Goal: Task Accomplishment & Management: Manage account settings

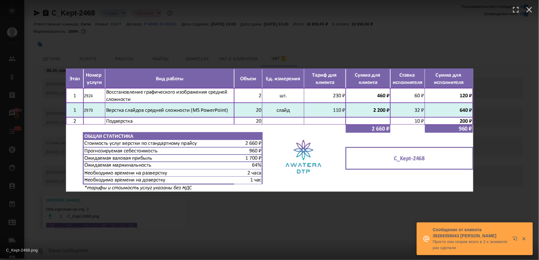
scroll to position [22, 0]
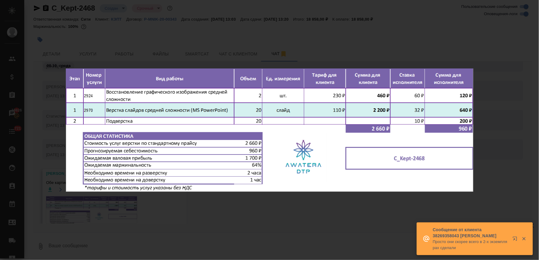
click at [118, 38] on div "C_Kept-2468.png 1 of 1" at bounding box center [269, 130] width 539 height 260
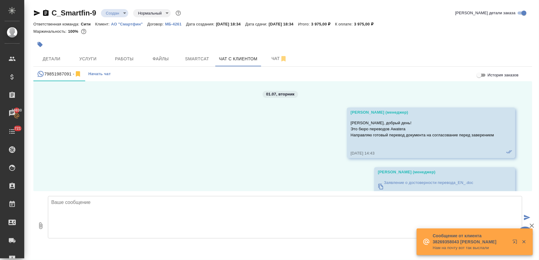
scroll to position [4640, 0]
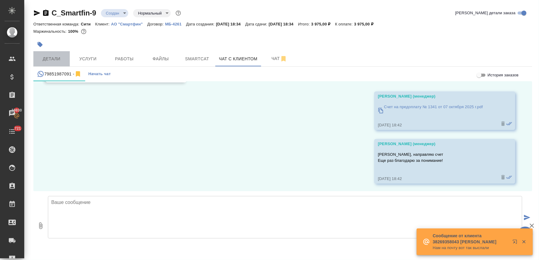
click at [49, 58] on span "Детали" at bounding box center [51, 59] width 29 height 8
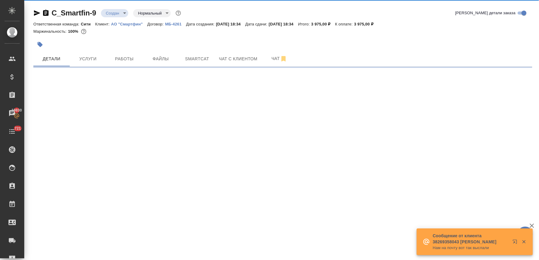
select select "RU"
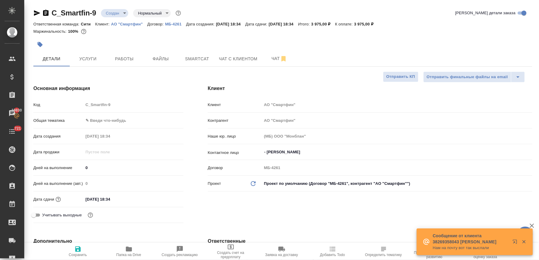
type textarea "x"
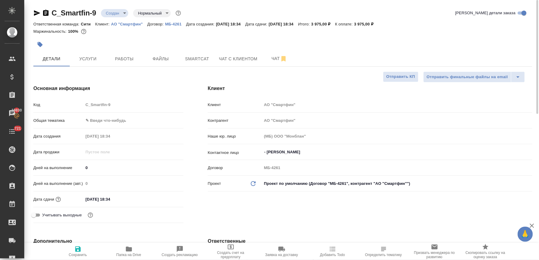
type textarea "x"
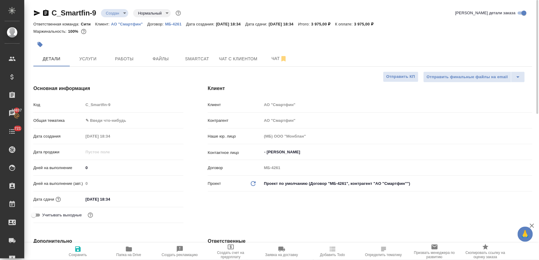
type textarea "x"
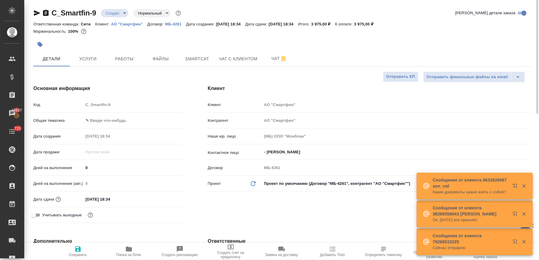
type textarea "x"
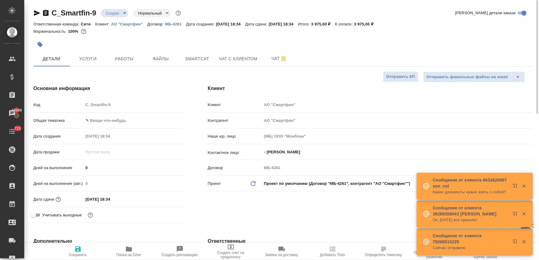
type textarea "x"
click at [97, 55] on span "Услуги" at bounding box center [87, 59] width 29 height 8
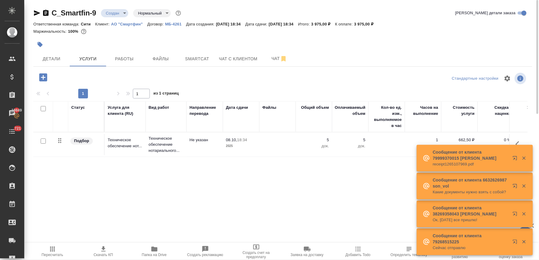
click at [45, 78] on icon "button" at bounding box center [43, 77] width 11 height 11
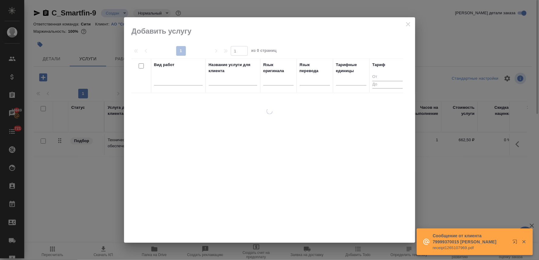
click at [409, 21] on icon "close" at bounding box center [407, 24] width 7 height 7
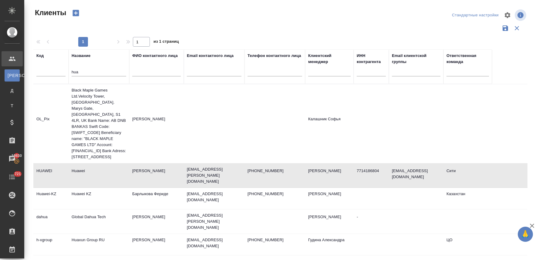
select select "RU"
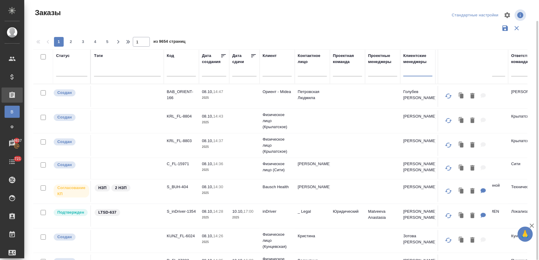
scroll to position [11, 0]
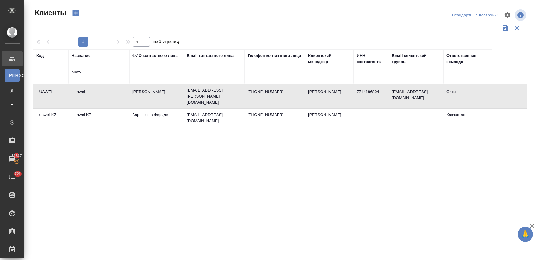
select select "RU"
drag, startPoint x: 83, startPoint y: 74, endPoint x: 72, endPoint y: 74, distance: 11.5
click at [72, 74] on input "huaw" at bounding box center [99, 73] width 55 height 8
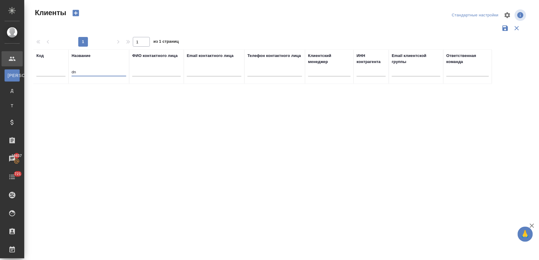
type input "d"
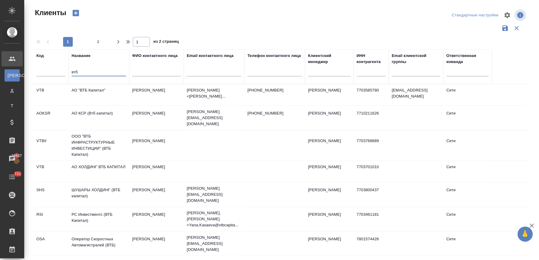
type input "втб"
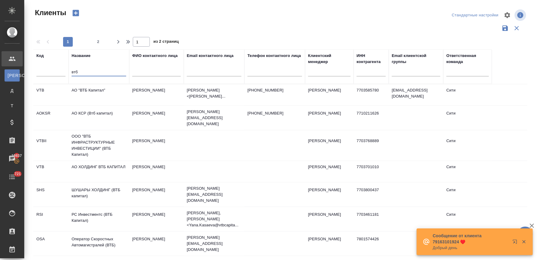
click at [139, 164] on td "[PERSON_NAME]" at bounding box center [156, 171] width 55 height 21
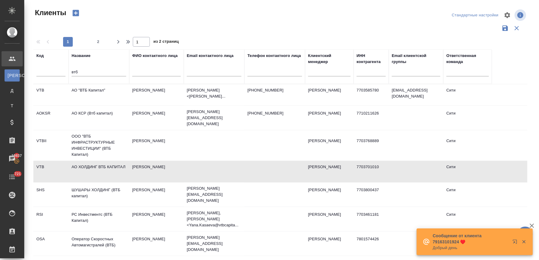
click at [139, 164] on td "[PERSON_NAME]" at bounding box center [156, 171] width 55 height 21
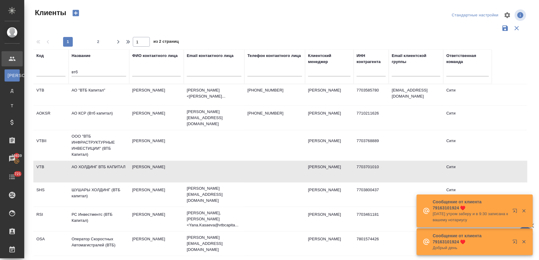
click at [94, 92] on td "АО "ВТБ Капитал"" at bounding box center [99, 94] width 61 height 21
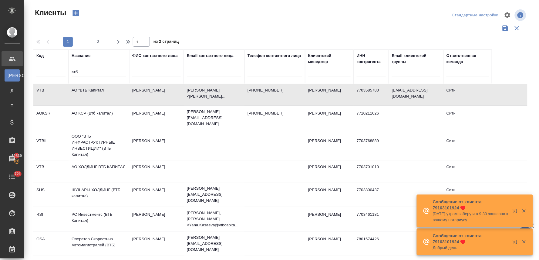
click at [94, 92] on td "АО "ВТБ Капитал"" at bounding box center [99, 94] width 61 height 21
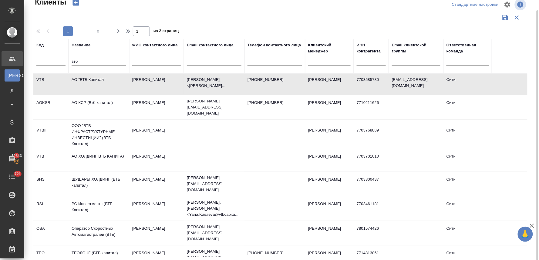
click at [152, 155] on td "[PERSON_NAME]" at bounding box center [156, 160] width 55 height 21
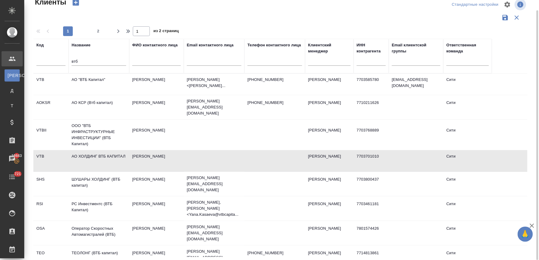
click at [152, 155] on td "[PERSON_NAME]" at bounding box center [156, 160] width 55 height 21
click at [96, 84] on td "АО "ВТБ Капитал"" at bounding box center [99, 84] width 61 height 21
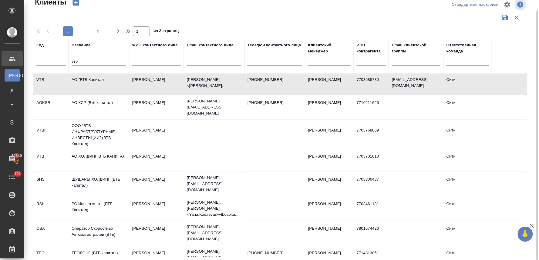
click at [96, 84] on td "АО "ВТБ Капитал"" at bounding box center [99, 84] width 61 height 21
click at [99, 31] on span "2" at bounding box center [98, 31] width 10 height 6
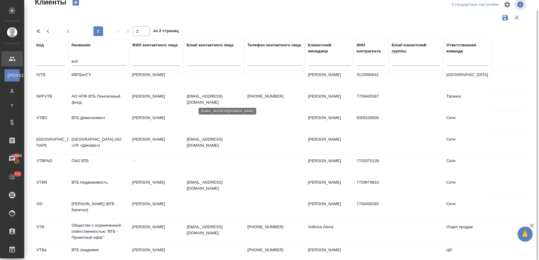
scroll to position [13, 0]
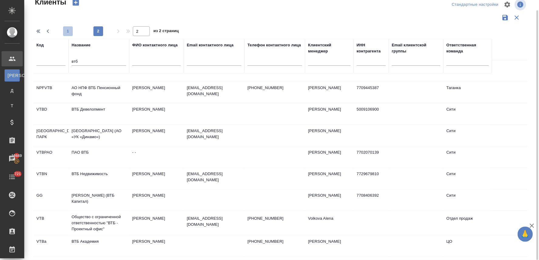
click at [69, 29] on span "1" at bounding box center [68, 31] width 10 height 6
type input "1"
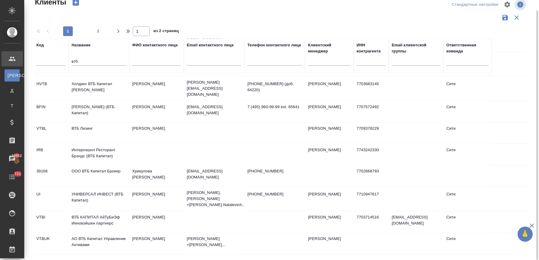
scroll to position [202, 0]
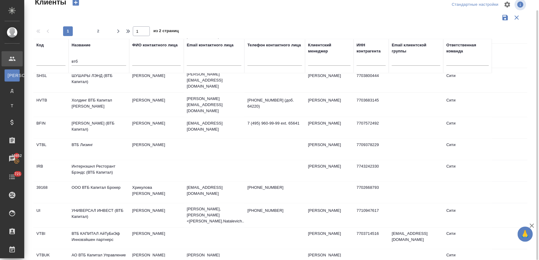
click at [147, 139] on td "Илишкин Иван" at bounding box center [156, 149] width 55 height 21
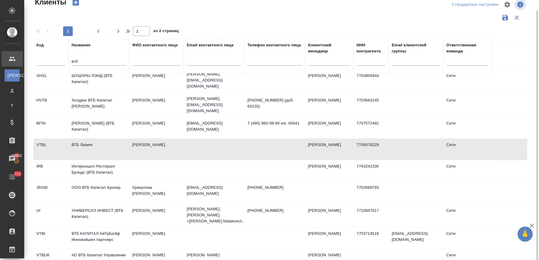
click at [147, 139] on td "Илишкин Иван" at bounding box center [156, 149] width 55 height 21
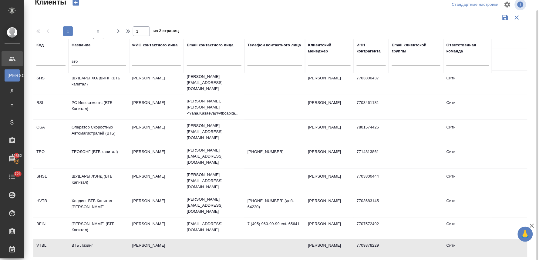
scroll to position [101, 0]
click at [147, 146] on td "Позняк Сергей" at bounding box center [156, 156] width 55 height 21
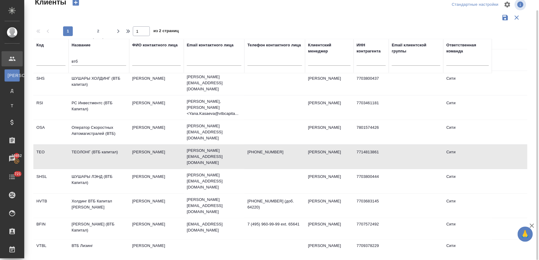
click at [147, 146] on td "Позняк Сергей" at bounding box center [156, 156] width 55 height 21
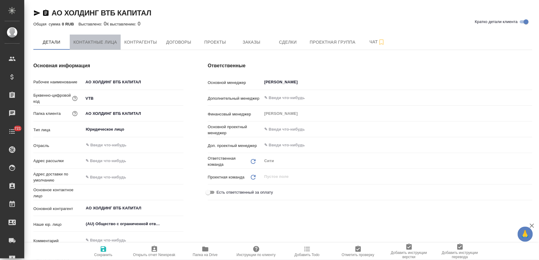
click at [86, 40] on span "Контактные лица" at bounding box center [95, 42] width 44 height 8
select select "RU"
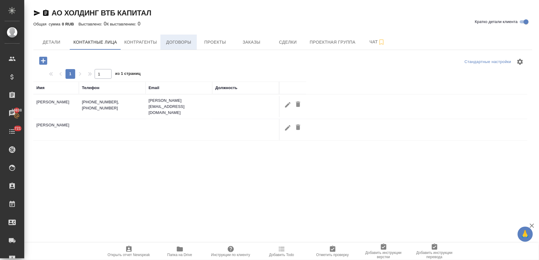
click at [171, 46] on button "Договоры" at bounding box center [178, 42] width 36 height 15
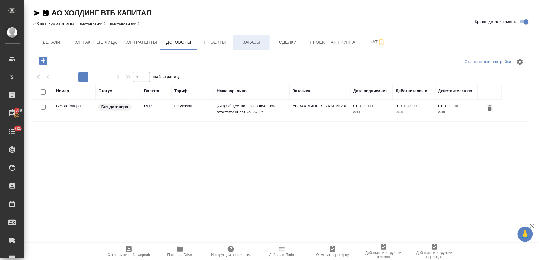
click at [253, 42] on span "Заказы" at bounding box center [251, 42] width 29 height 8
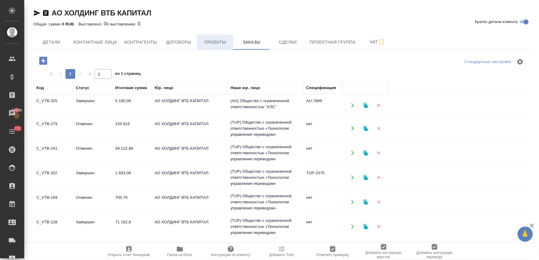
click at [219, 42] on span "Проекты" at bounding box center [214, 42] width 29 height 8
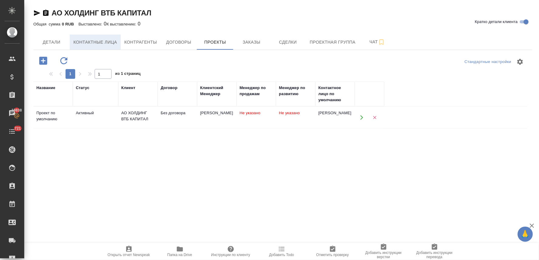
click at [111, 38] on button "Контактные лица" at bounding box center [95, 42] width 51 height 15
select select "RU"
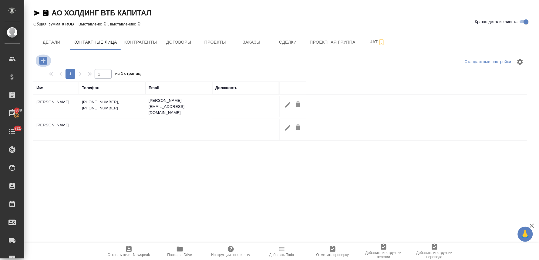
click at [45, 62] on icon "button" at bounding box center [43, 61] width 8 height 8
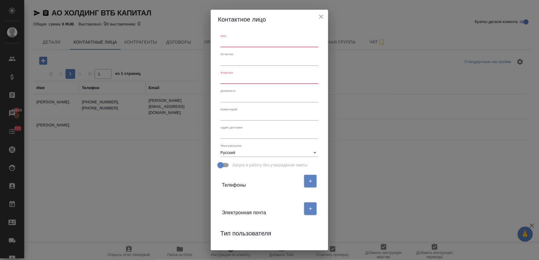
click at [234, 45] on input "text" at bounding box center [269, 43] width 98 height 8
type input "Мария"
click at [241, 79] on input "text" at bounding box center [269, 79] width 98 height 8
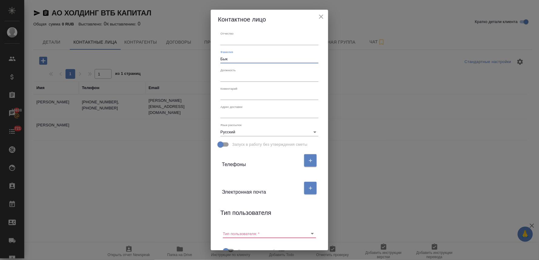
scroll to position [45, 0]
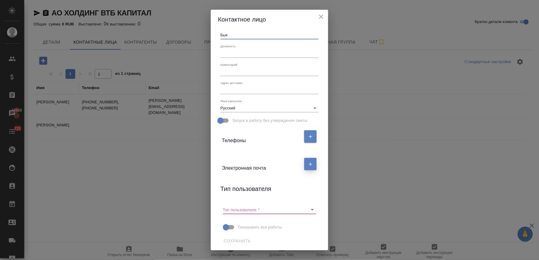
type input "Бык"
click at [304, 165] on button "button" at bounding box center [310, 164] width 12 height 12
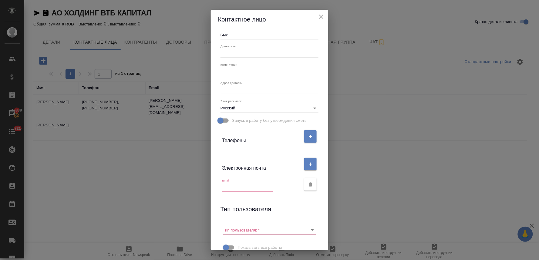
click at [242, 186] on input "text" at bounding box center [247, 188] width 51 height 8
paste input "Maria.Byk@vtbcapital.ru"
click at [303, 231] on icon "Очистить" at bounding box center [305, 231] width 4 height 4
type input "Maria.Byk@vtbcapital.ru"
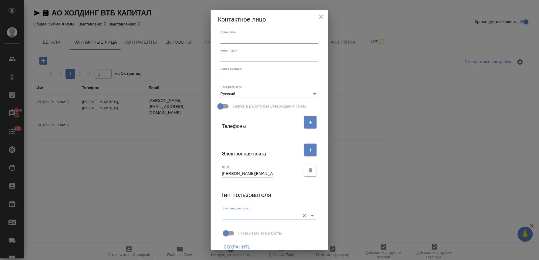
scroll to position [65, 0]
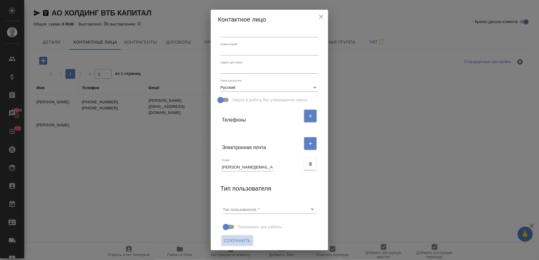
click at [240, 237] on span "Сохранить" at bounding box center [237, 241] width 27 height 8
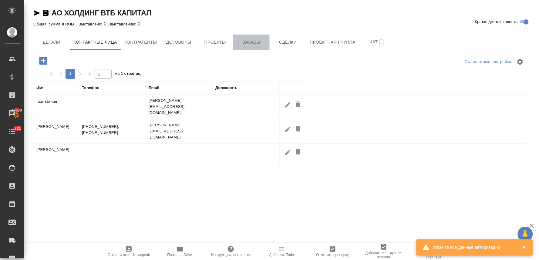
click at [252, 43] on span "Заказы" at bounding box center [251, 42] width 29 height 8
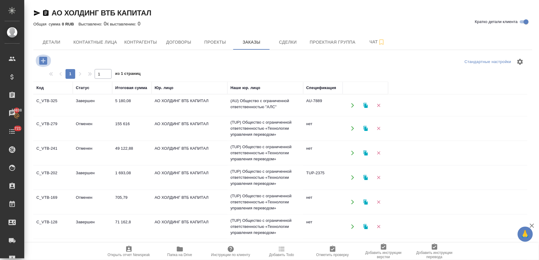
click at [41, 59] on icon "button" at bounding box center [43, 61] width 8 height 8
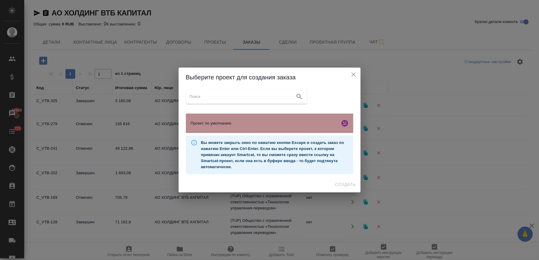
click at [215, 120] on span "Проект по умолчанию" at bounding box center [264, 123] width 147 height 6
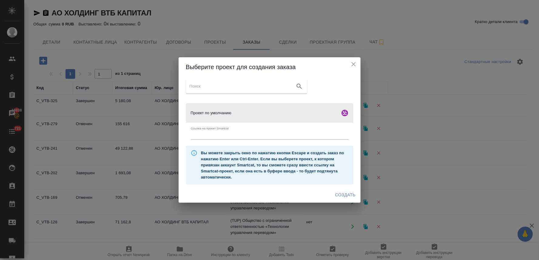
click at [338, 193] on span "Создать" at bounding box center [345, 195] width 20 height 8
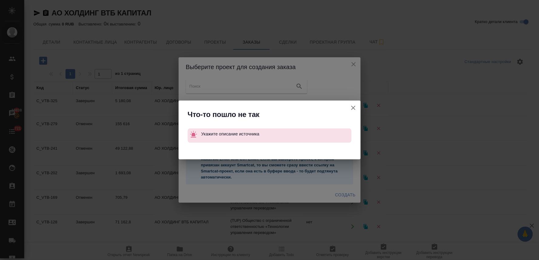
click at [352, 109] on icon "button" at bounding box center [353, 108] width 4 height 4
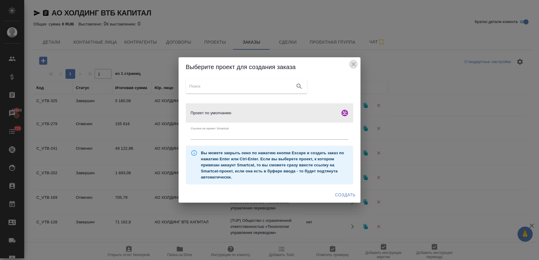
click at [354, 65] on icon "close" at bounding box center [353, 64] width 4 height 4
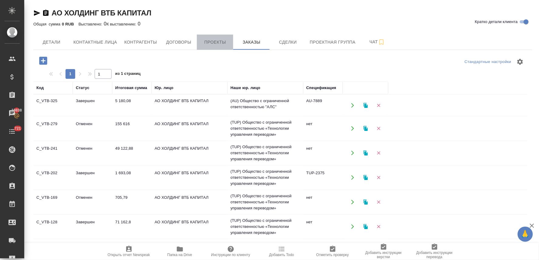
click at [213, 40] on span "Проекты" at bounding box center [214, 42] width 29 height 8
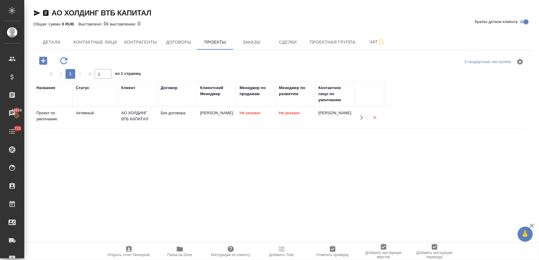
click at [129, 116] on div "АО ХОЛДИНГ ВТБ КАПИТАЛ" at bounding box center [137, 116] width 33 height 12
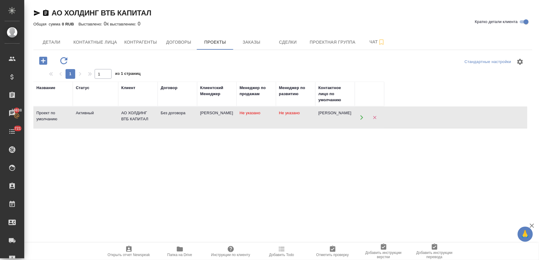
click at [129, 116] on div "АО ХОЛДИНГ ВТБ КАПИТАЛ" at bounding box center [137, 116] width 33 height 12
click at [255, 41] on span "Заказы" at bounding box center [251, 42] width 29 height 8
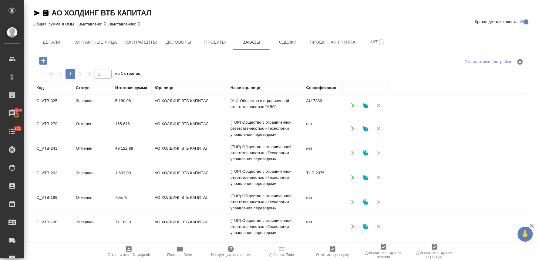
click at [43, 58] on icon "button" at bounding box center [43, 61] width 8 height 8
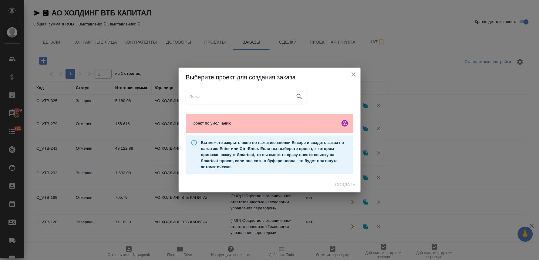
click at [225, 122] on span "Проект по умолчанию" at bounding box center [264, 123] width 147 height 6
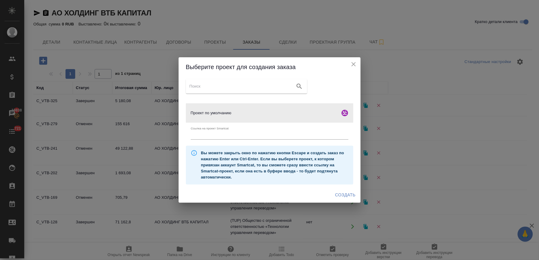
click at [340, 195] on span "Создать" at bounding box center [345, 195] width 20 height 8
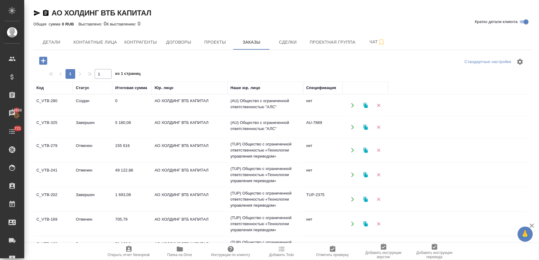
click at [173, 125] on td "АО ХОЛДИНГ ВТБ КАПИТАЛ" at bounding box center [190, 127] width 76 height 21
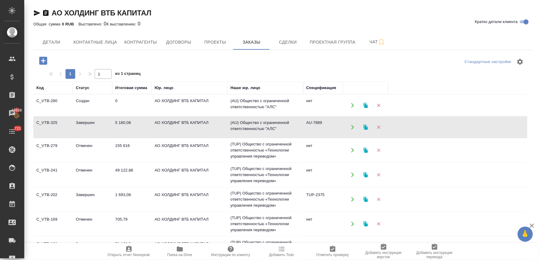
click at [173, 125] on td "АО ХОЛДИНГ ВТБ КАПИТАЛ" at bounding box center [190, 127] width 76 height 21
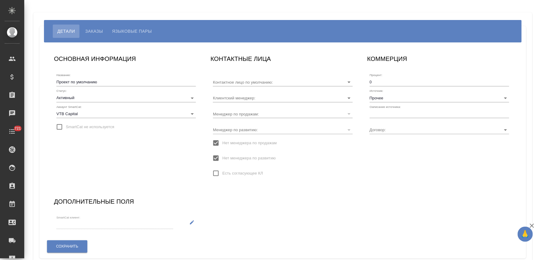
type input "[PERSON_NAME]"
type input "Без договора"
click at [405, 98] on input "Прочее" at bounding box center [430, 98] width 120 height 8
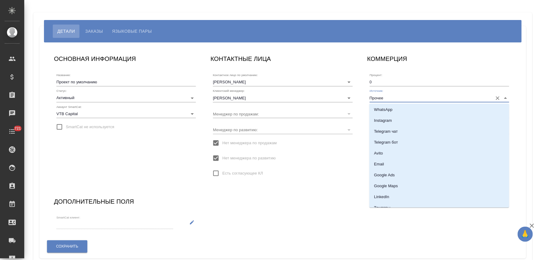
scroll to position [67, 0]
click at [396, 152] on li "Email" at bounding box center [439, 152] width 140 height 11
type input "Email"
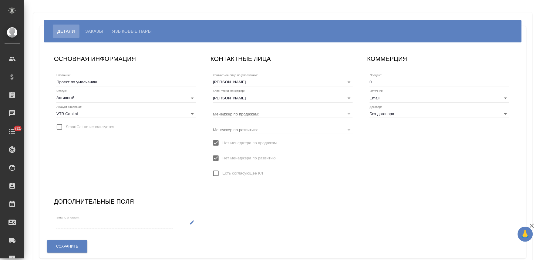
click at [365, 201] on div "ОСНОВНАЯ ИНФОРМАЦИЯ Название: Проект по умолчанию Статус: Активный active Аккау…" at bounding box center [283, 150] width 470 height 205
click at [74, 242] on button "Сохранить" at bounding box center [67, 246] width 40 height 12
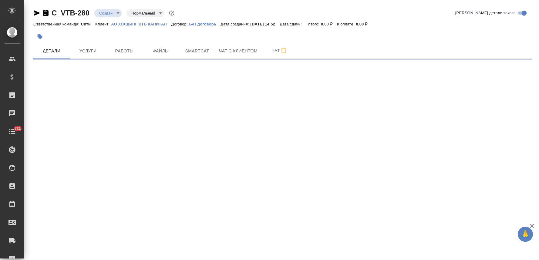
select select "RU"
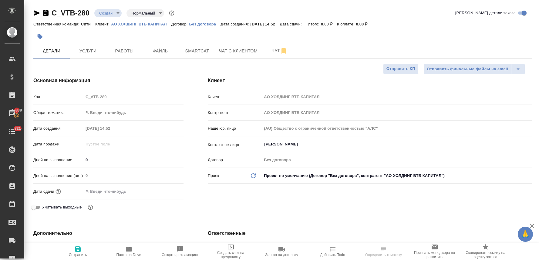
select select "RU"
type textarea "x"
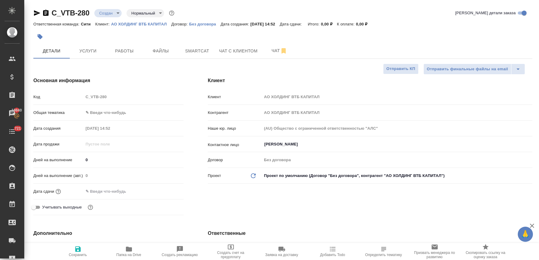
type textarea "x"
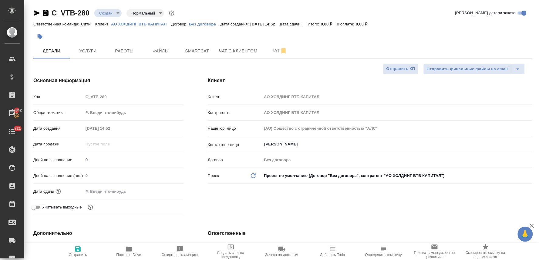
type textarea "x"
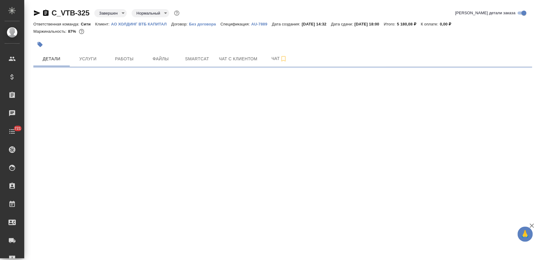
select select "RU"
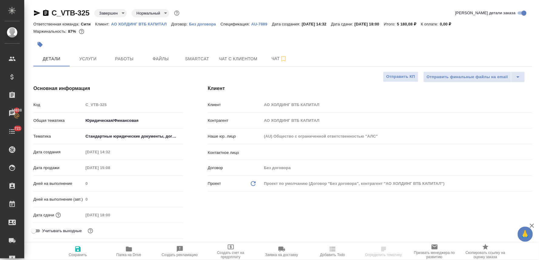
type textarea "x"
select select "RU"
type textarea "x"
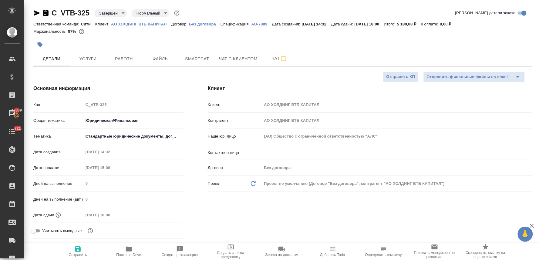
type textarea "x"
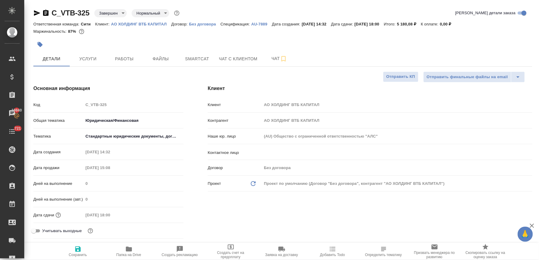
click at [143, 24] on p "АО ХОЛДИНГ ВТБ КАПИТАЛ" at bounding box center [141, 24] width 60 height 5
type textarea "x"
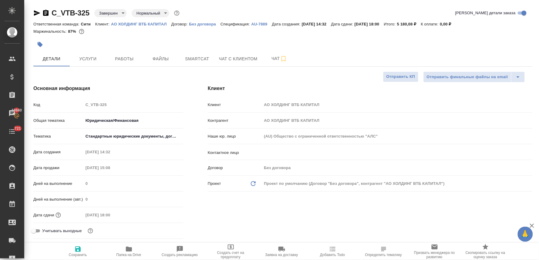
type textarea "x"
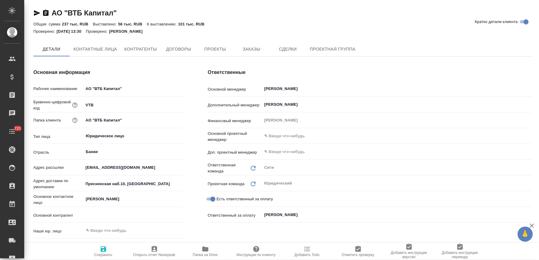
type textarea "x"
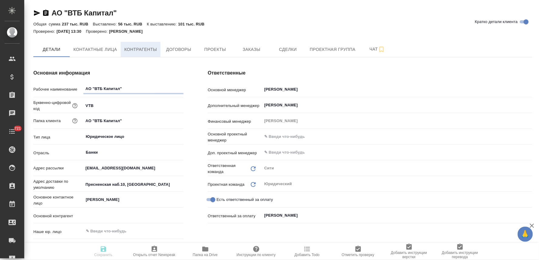
type textarea "x"
click at [221, 47] on span "Проекты" at bounding box center [214, 50] width 29 height 8
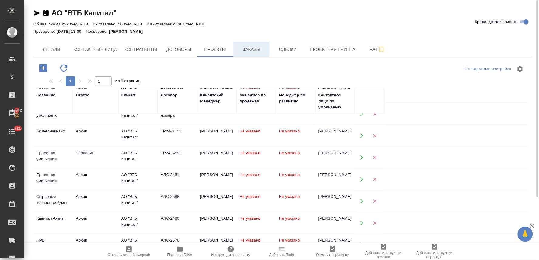
click at [244, 44] on button "Заказы" at bounding box center [251, 49] width 36 height 15
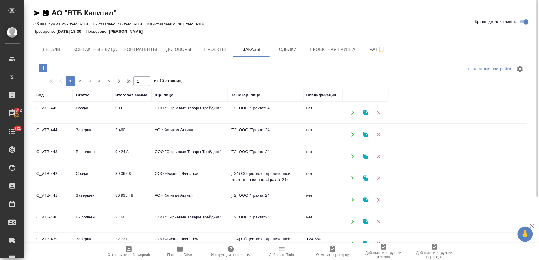
click at [41, 68] on icon "button" at bounding box center [43, 68] width 11 height 11
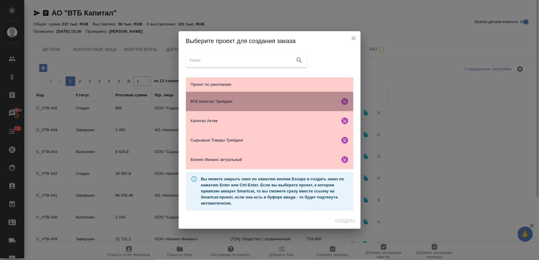
click at [233, 99] on span "ВТБ Капитал Трейдинг" at bounding box center [264, 102] width 147 height 6
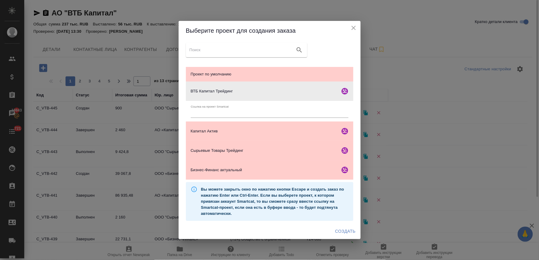
click at [343, 230] on span "Создать" at bounding box center [345, 232] width 20 height 8
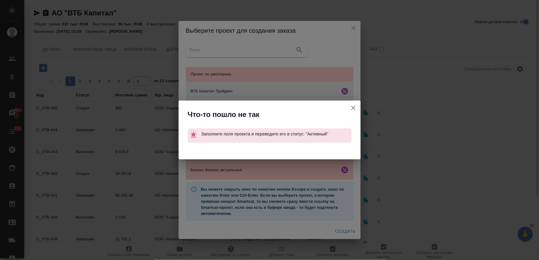
click at [353, 108] on icon "button" at bounding box center [353, 108] width 4 height 4
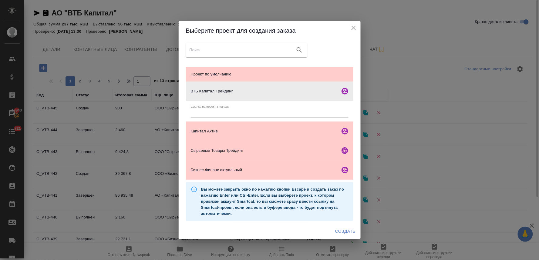
click at [353, 28] on icon "close" at bounding box center [353, 27] width 7 height 7
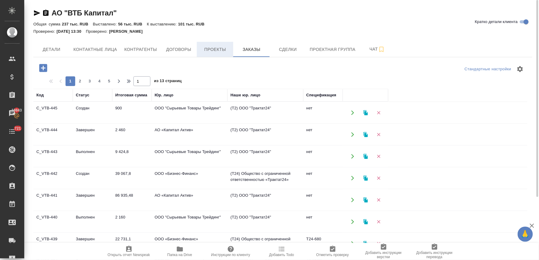
click at [214, 48] on span "Проекты" at bounding box center [214, 50] width 29 height 8
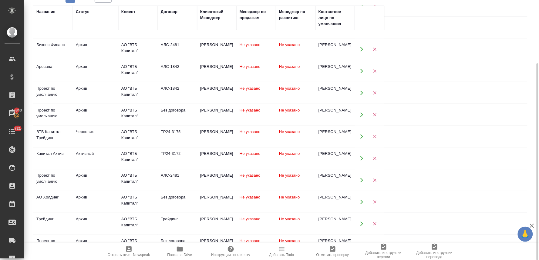
scroll to position [236, 0]
click at [132, 157] on div "АО "ВТБ Капитал"" at bounding box center [137, 156] width 33 height 12
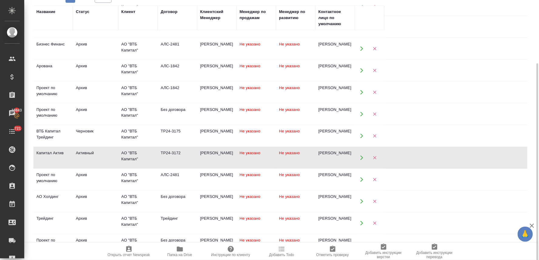
click at [132, 157] on div "АО "ВТБ Капитал"" at bounding box center [137, 156] width 33 height 12
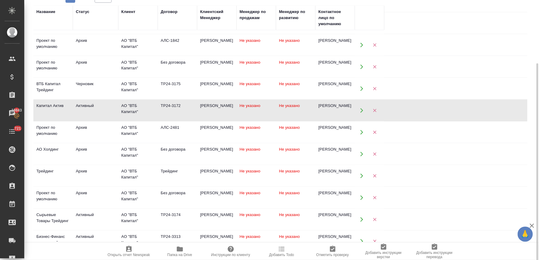
scroll to position [294, 0]
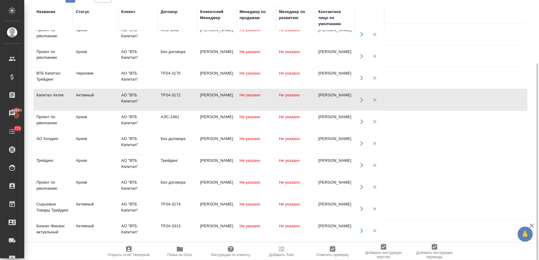
click at [125, 209] on div "АО "ВТБ Капитал"" at bounding box center [137, 208] width 33 height 12
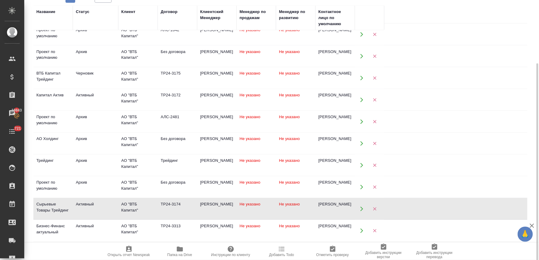
click at [125, 209] on div "АО "ВТБ Капитал"" at bounding box center [137, 208] width 33 height 12
click at [132, 231] on div "АО "ВТБ Капитал"" at bounding box center [137, 229] width 33 height 12
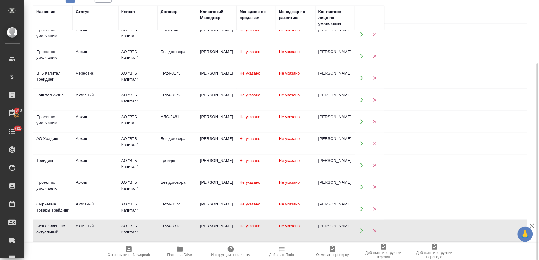
click at [134, 231] on div "АО "ВТБ Капитал"" at bounding box center [137, 229] width 33 height 12
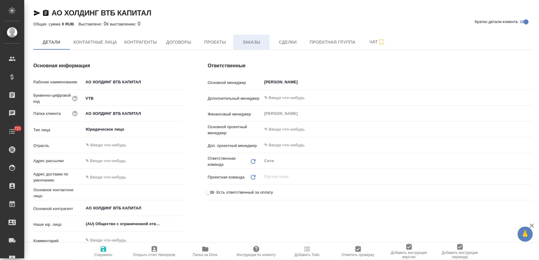
click at [255, 44] on span "Заказы" at bounding box center [251, 42] width 29 height 8
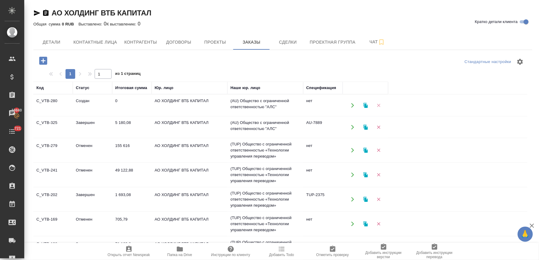
click at [378, 104] on icon "button" at bounding box center [378, 105] width 5 height 5
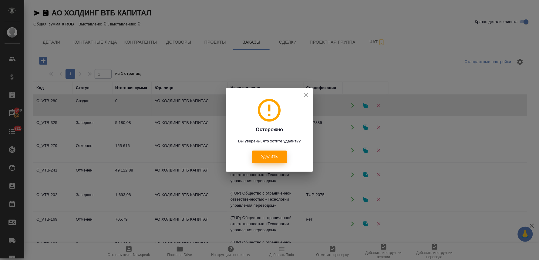
click at [274, 161] on button "Удалить" at bounding box center [269, 157] width 35 height 12
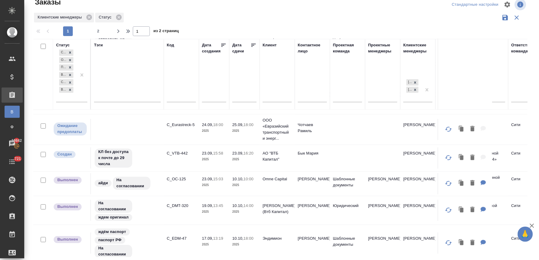
scroll to position [438, 0]
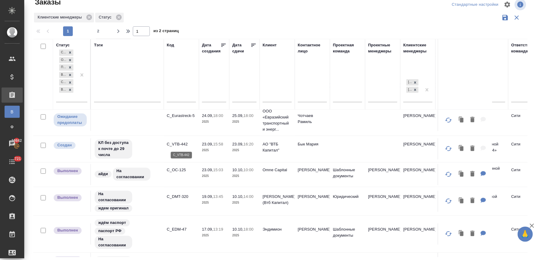
click at [182, 143] on p "C_VTB-442" at bounding box center [181, 144] width 29 height 6
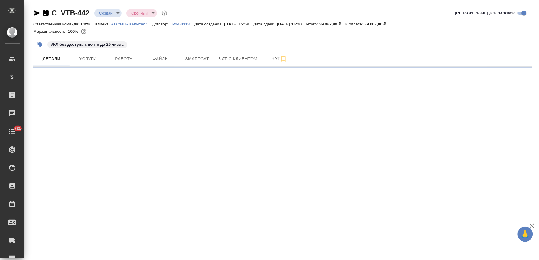
select select "RU"
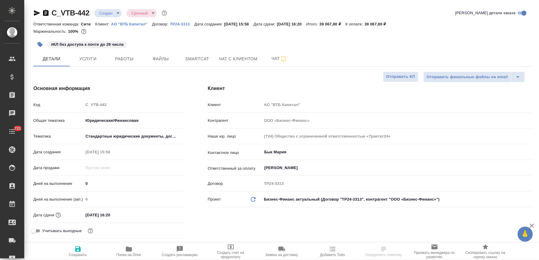
type textarea "x"
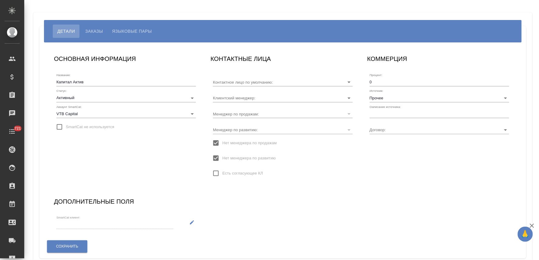
type input "[PERSON_NAME]"
type input "ТР24-3172"
type input "[PERSON_NAME]"
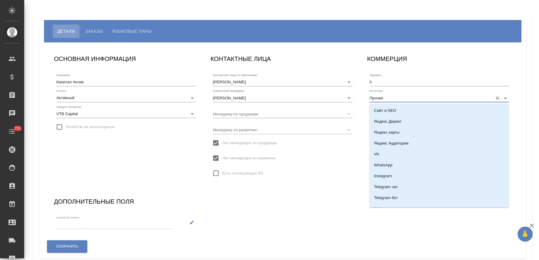
click at [409, 97] on input "Прочее" at bounding box center [430, 98] width 120 height 8
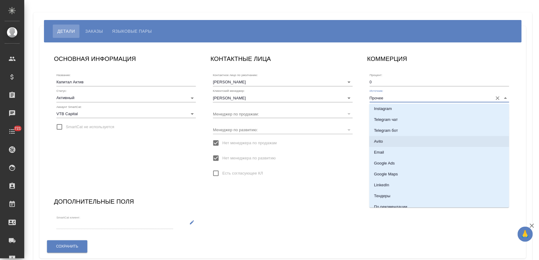
scroll to position [101, 0]
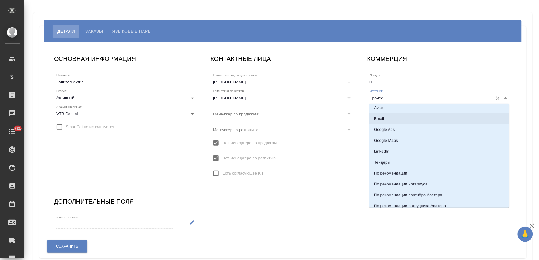
click at [386, 119] on li "Email" at bounding box center [439, 118] width 140 height 11
type input "Email"
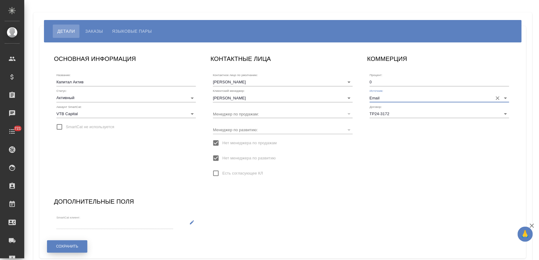
click at [61, 246] on span "Сохранить" at bounding box center [67, 246] width 22 height 5
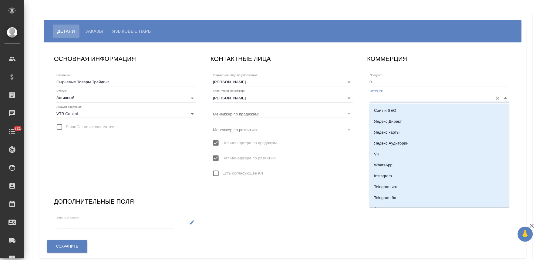
click at [396, 96] on input "Источник:" at bounding box center [430, 98] width 120 height 8
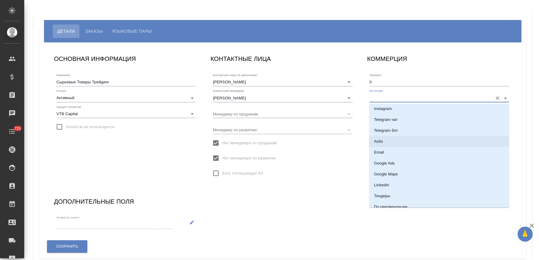
scroll to position [101, 0]
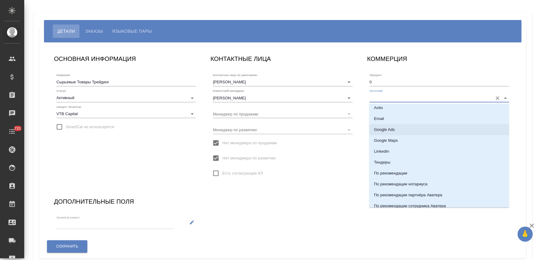
click at [387, 117] on li "Email" at bounding box center [439, 118] width 140 height 11
type input "Email"
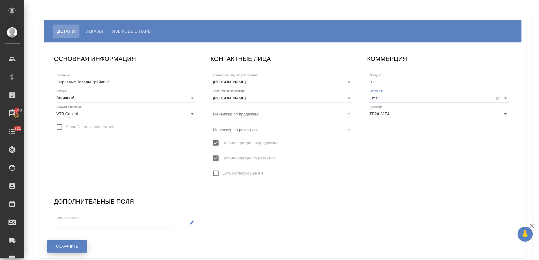
click at [71, 246] on span "Сохранить" at bounding box center [67, 246] width 22 height 5
type input "[PERSON_NAME]"
type input "ТР24-3313"
type input "[PERSON_NAME]"
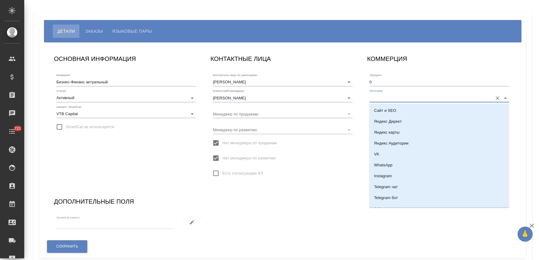
click at [402, 100] on input "Источник:" at bounding box center [430, 98] width 120 height 8
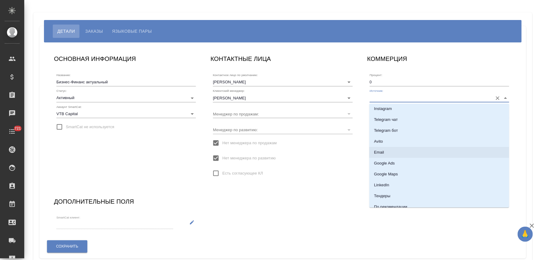
click at [386, 150] on li "Email" at bounding box center [439, 152] width 140 height 11
type input "Email"
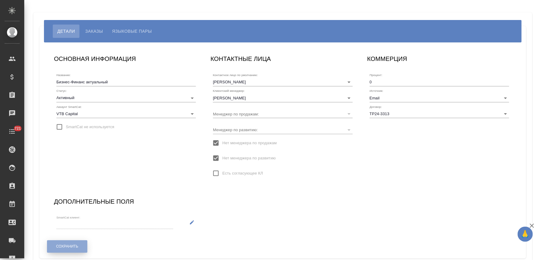
click at [57, 247] on span "Сохранить" at bounding box center [67, 246] width 22 height 5
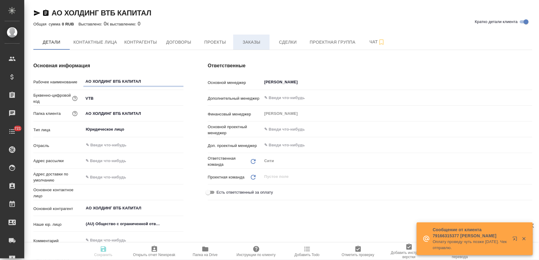
click at [258, 41] on span "Заказы" at bounding box center [251, 42] width 29 height 8
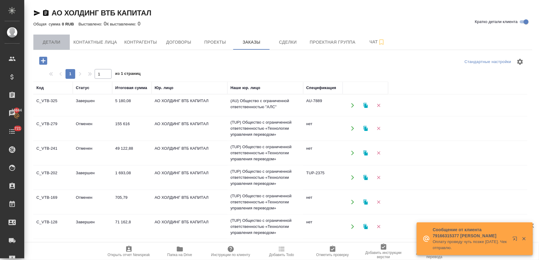
click at [54, 37] on button "Детали" at bounding box center [51, 42] width 36 height 15
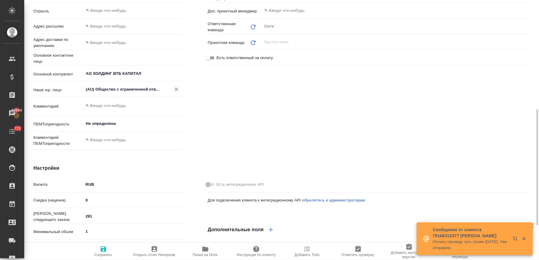
scroll to position [168, 0]
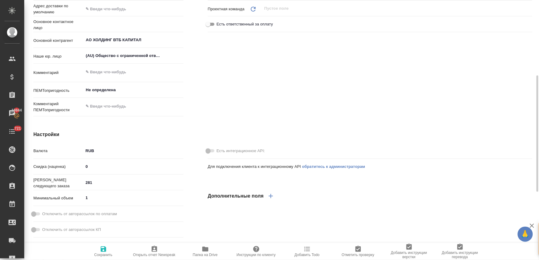
type textarea "x"
drag, startPoint x: 95, startPoint y: 181, endPoint x: 71, endPoint y: 181, distance: 23.6
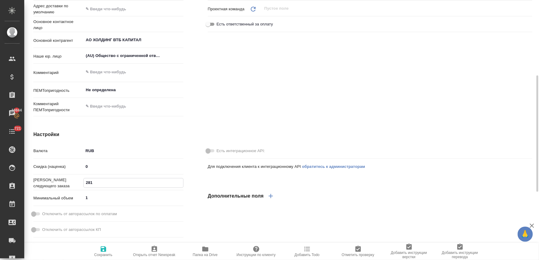
click at [71, 181] on div "Номер следующего заказа 281" at bounding box center [108, 182] width 150 height 11
type textarea "x"
type input "3"
type textarea "x"
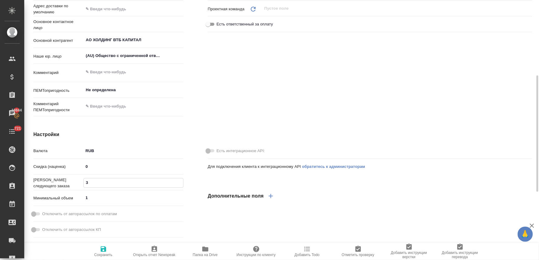
type textarea "x"
type input "32"
type textarea "x"
type input "326"
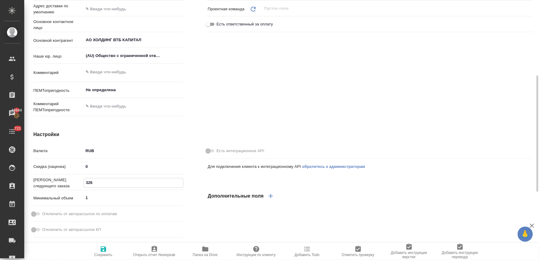
click at [101, 248] on icon "button" at bounding box center [103, 249] width 7 height 7
type textarea "x"
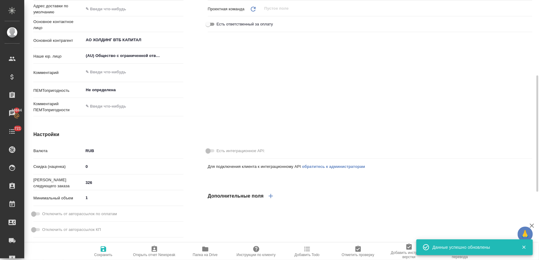
type textarea "x"
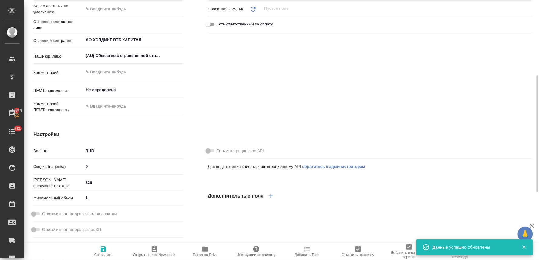
type textarea "x"
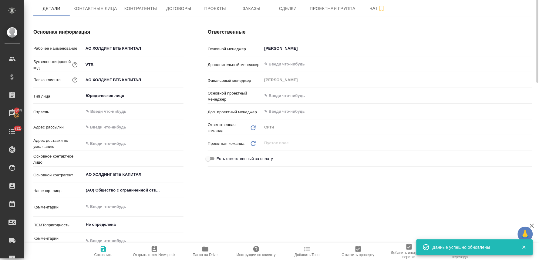
scroll to position [0, 0]
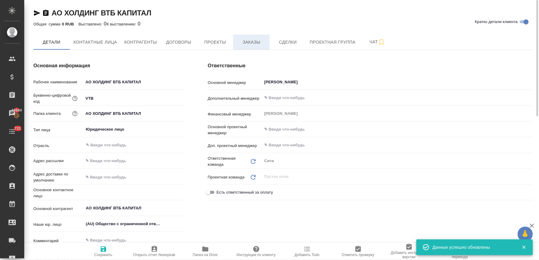
click at [251, 40] on span "Заказы" at bounding box center [251, 42] width 29 height 8
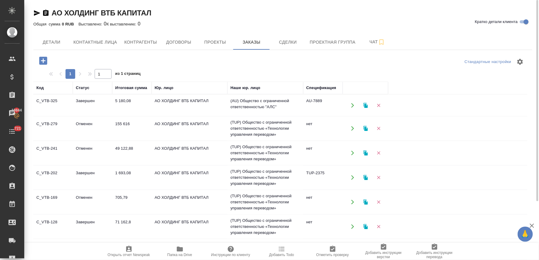
click at [44, 60] on icon "button" at bounding box center [43, 61] width 8 height 8
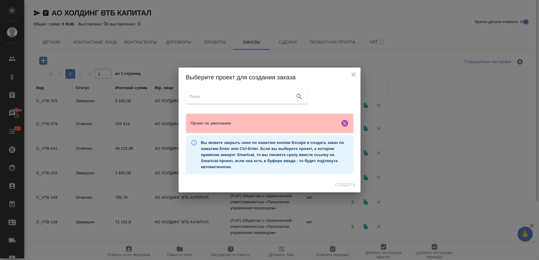
click at [204, 120] on span "Проект по умолчанию" at bounding box center [264, 123] width 147 height 6
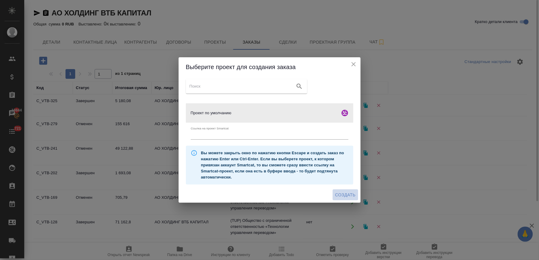
click at [351, 195] on span "Создать" at bounding box center [345, 195] width 20 height 8
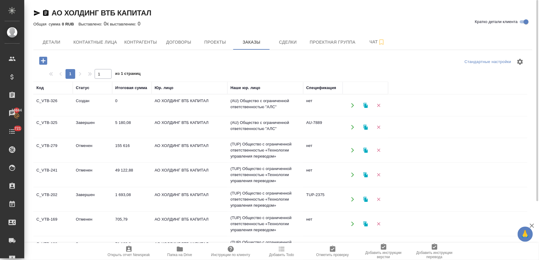
click at [125, 125] on td "5 180,08" at bounding box center [131, 127] width 39 height 21
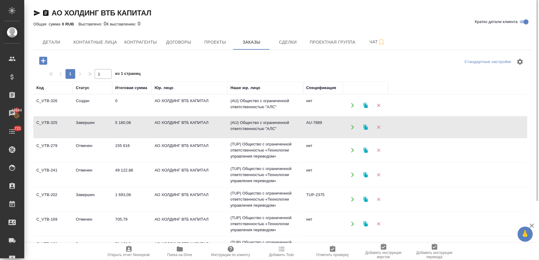
click at [125, 125] on td "5 180,08" at bounding box center [131, 127] width 39 height 21
click at [248, 104] on td "(AU) Общество с ограниченной ответственностью "АЛС"" at bounding box center [265, 105] width 76 height 21
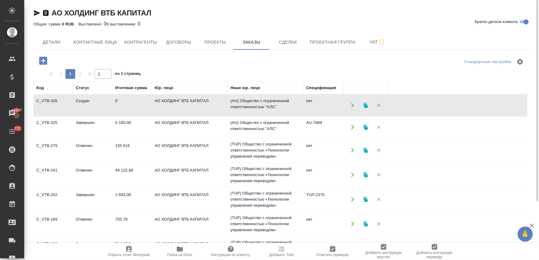
click at [248, 104] on td "(AU) Общество с ограниченной ответственностью "АЛС"" at bounding box center [265, 105] width 76 height 21
click at [224, 41] on span "Проекты" at bounding box center [214, 42] width 29 height 8
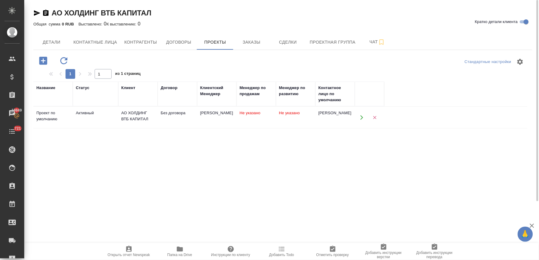
click at [144, 115] on div "АО ХОЛДИНГ ВТБ КАПИТАЛ" at bounding box center [137, 116] width 33 height 12
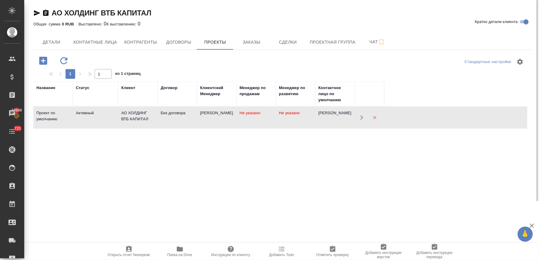
click at [144, 115] on div "АО ХОЛДИНГ ВТБ КАПИТАЛ" at bounding box center [137, 116] width 33 height 12
click at [177, 41] on span "Договоры" at bounding box center [178, 42] width 29 height 8
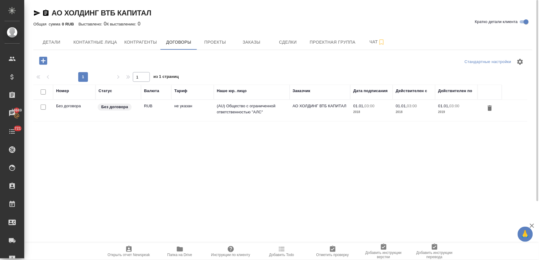
click at [246, 108] on td "(AU) Общество с ограниченной ответственностью "АЛС"" at bounding box center [252, 110] width 76 height 21
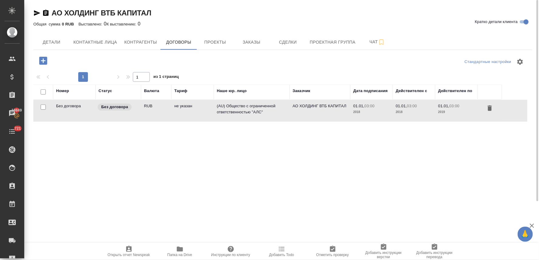
click at [246, 108] on td "(AU) Общество с ограниченной ответственностью "АЛС"" at bounding box center [252, 110] width 76 height 21
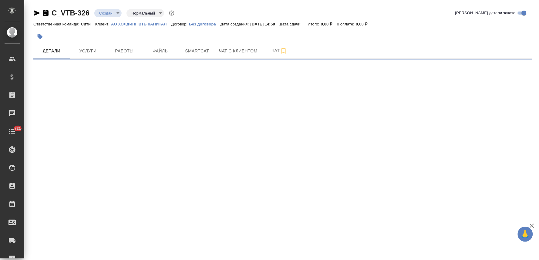
select select "RU"
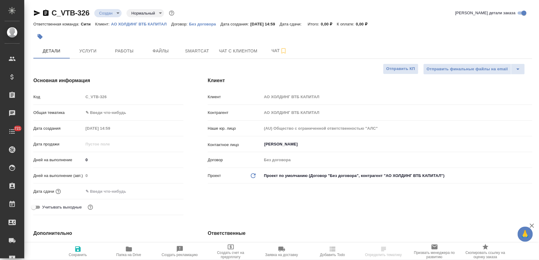
type textarea "x"
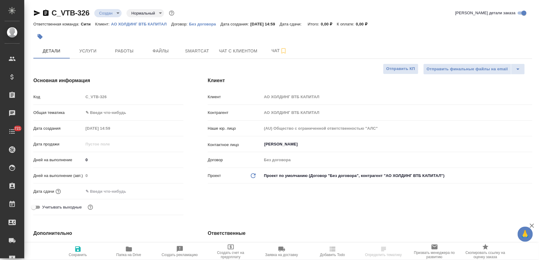
type textarea "x"
select select "RU"
type textarea "x"
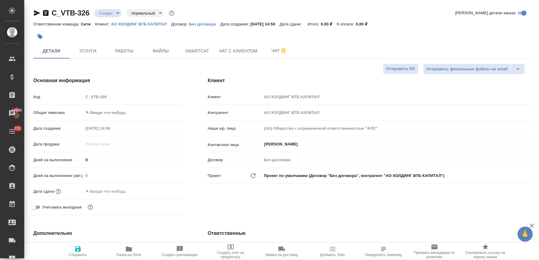
type textarea "x"
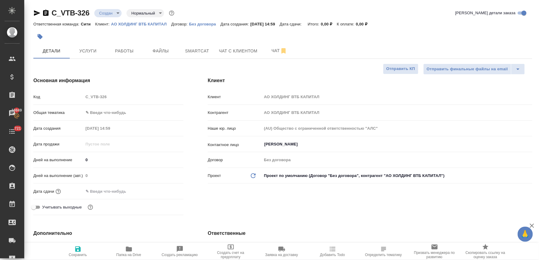
type textarea "x"
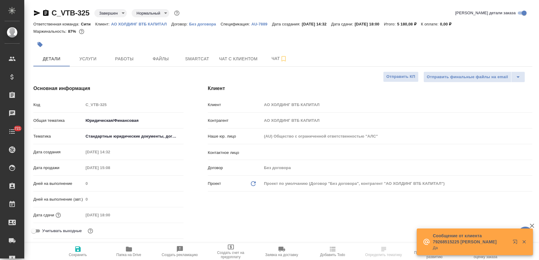
select select "RU"
click at [96, 54] on button "Услуги" at bounding box center [88, 58] width 36 height 15
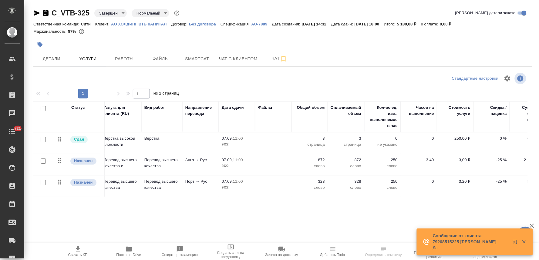
scroll to position [0, 5]
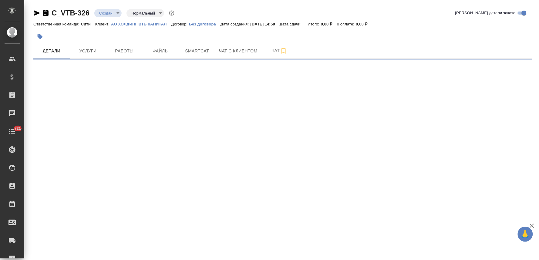
select select "RU"
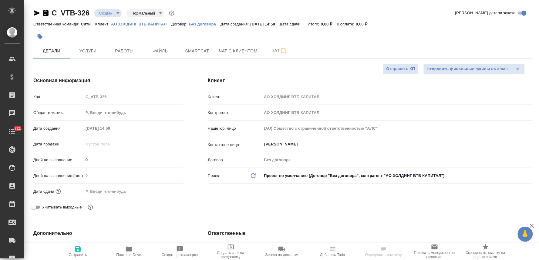
type textarea "x"
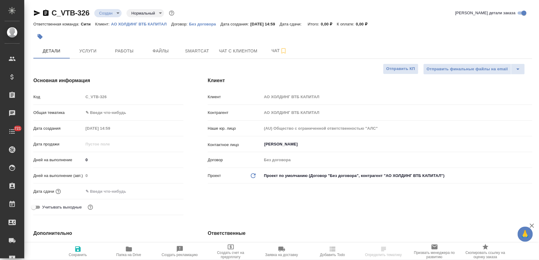
type textarea "x"
click at [77, 99] on div "Код C_VTB-326" at bounding box center [108, 97] width 150 height 11
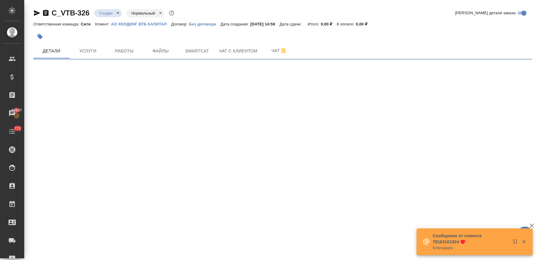
select select "RU"
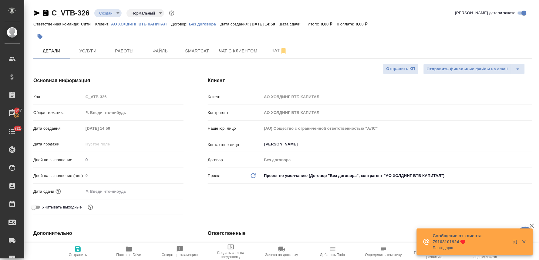
type textarea "x"
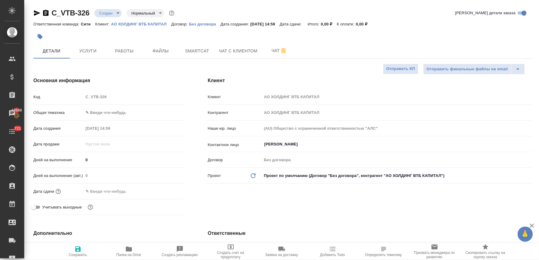
drag, startPoint x: 463, startPoint y: 37, endPoint x: 426, endPoint y: 38, distance: 37.3
click at [463, 37] on div at bounding box center [282, 36] width 499 height 13
click at [159, 48] on span "Файлы" at bounding box center [160, 51] width 29 height 8
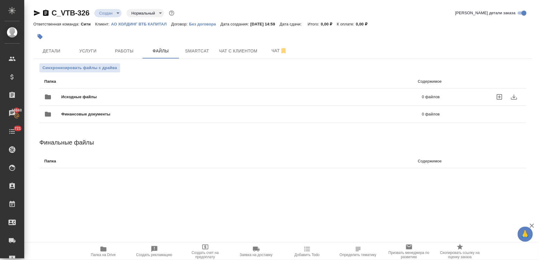
click at [501, 98] on icon "uploadFiles" at bounding box center [499, 96] width 7 height 7
click at [0, 0] on input "uploadFiles" at bounding box center [0, 0] width 0 height 0
click at [52, 53] on span "Детали" at bounding box center [51, 51] width 29 height 8
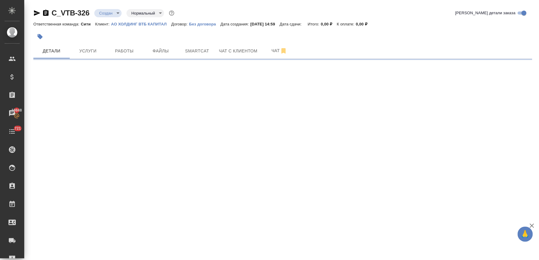
select select "RU"
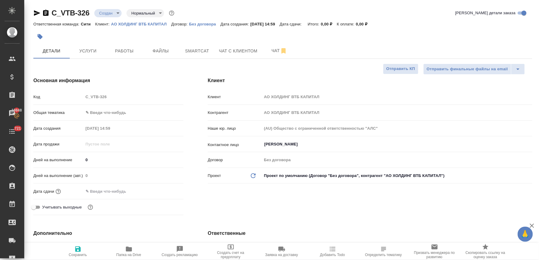
type textarea "x"
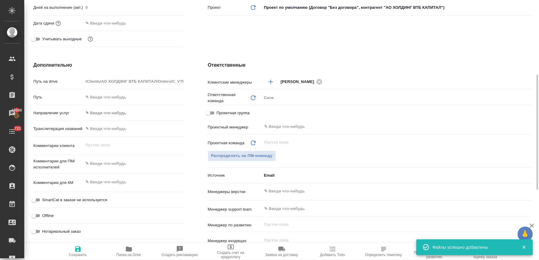
type textarea "x"
click at [120, 160] on textarea at bounding box center [133, 164] width 99 height 10
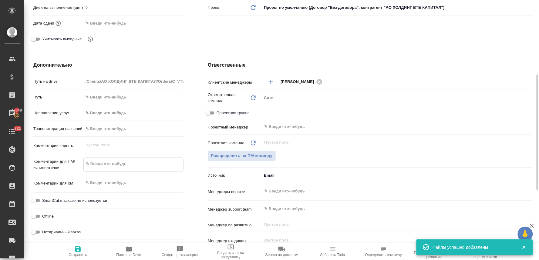
type textarea "п"
type textarea "x"
type textarea "по"
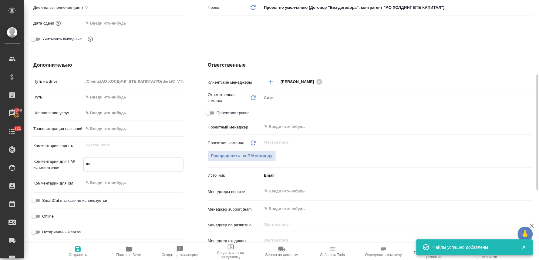
type textarea "x"
type textarea "пос"
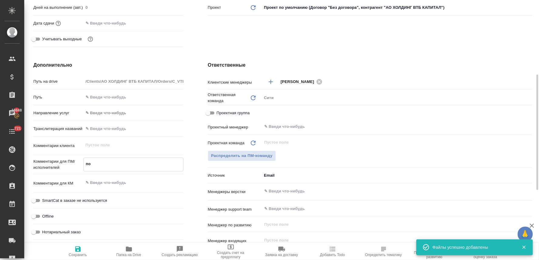
type textarea "x"
type textarea "посч"
type textarea "x"
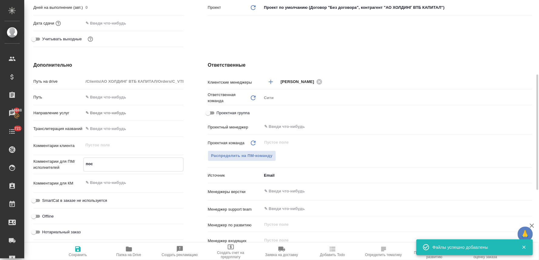
type textarea "x"
type textarea "посчи"
type textarea "x"
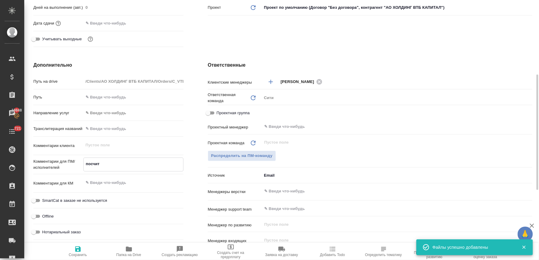
type textarea "посчита"
type textarea "x"
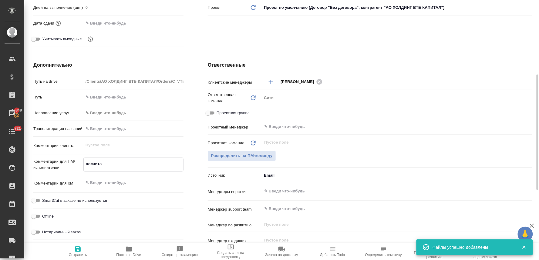
type textarea "посчитай"
type textarea "x"
type textarea "посчитайт"
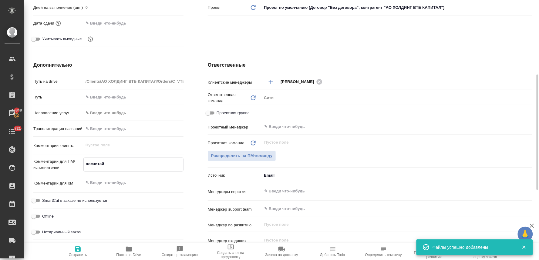
type textarea "x"
type textarea "посчитайте"
type textarea "x"
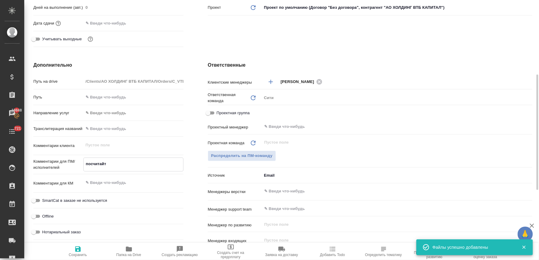
type textarea "x"
type textarea "посчитайте"
type textarea "x"
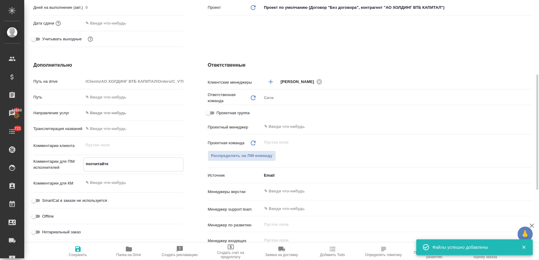
type textarea "x"
type textarea "посчитайте в"
type textarea "x"
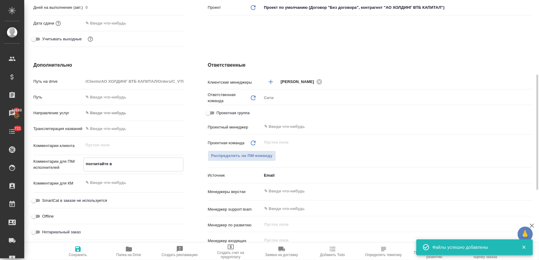
type textarea "посчитайте ве"
type textarea "x"
type textarea "посчитайте вер"
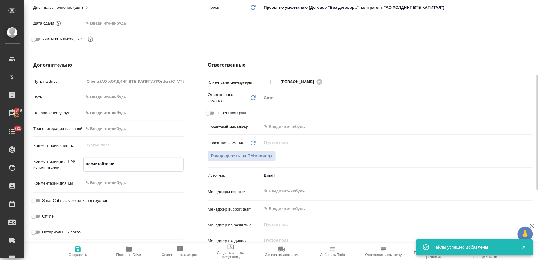
type textarea "x"
type textarea "посчитайте верс"
type textarea "x"
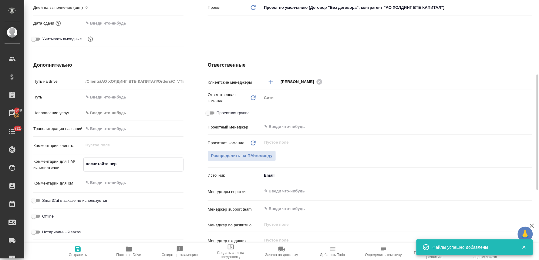
type textarea "x"
type textarea "посчитайте верст"
type textarea "x"
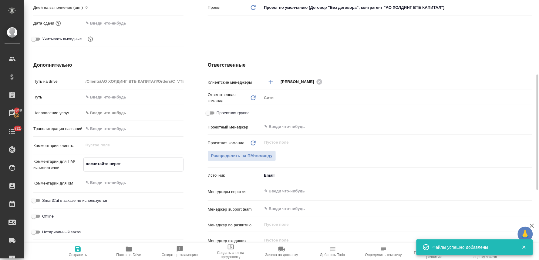
type textarea "x"
type textarea "посчитайте верстк"
type textarea "x"
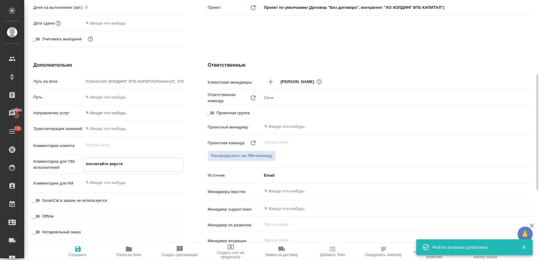
type textarea "посчитайте верстку"
type textarea "x"
type textarea "посчитайте верстку,"
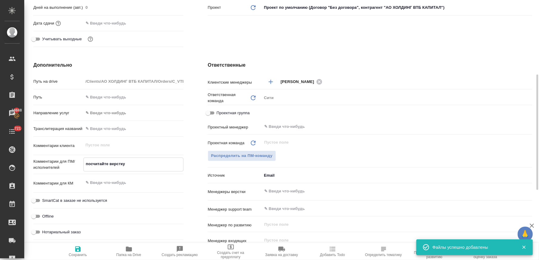
type textarea "x"
type textarea "посчитайте верстку,"
type textarea "x"
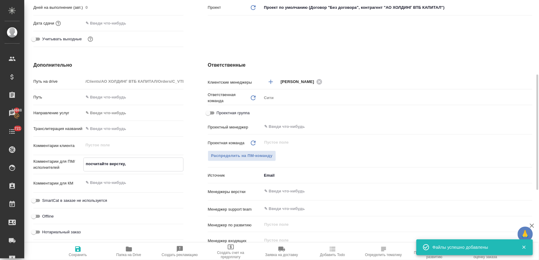
type textarea "x"
type textarea "посчитайте верстку, п"
type textarea "x"
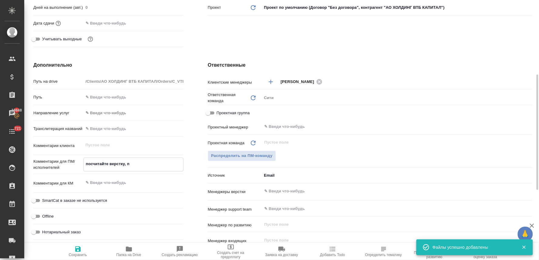
type textarea "x"
type textarea "посчитайте верстку, пл"
type textarea "x"
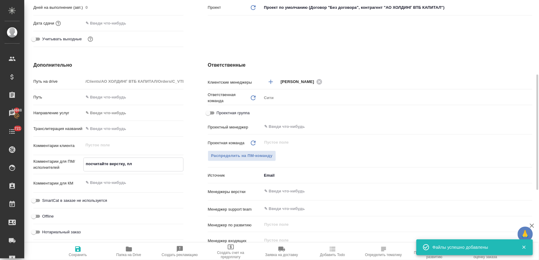
type textarea "посчитайте верстку, пли"
type textarea "x"
type textarea "посчитайте верстку, плиз"
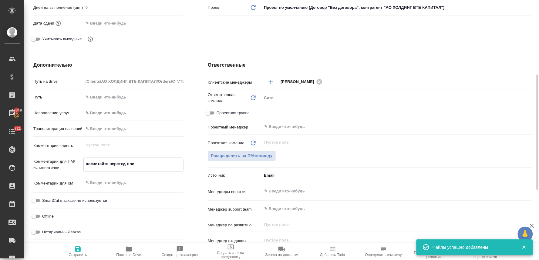
type textarea "x"
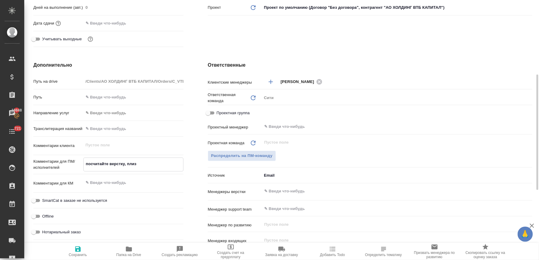
type textarea "посчитайте верстку, плиз"
type textarea "x"
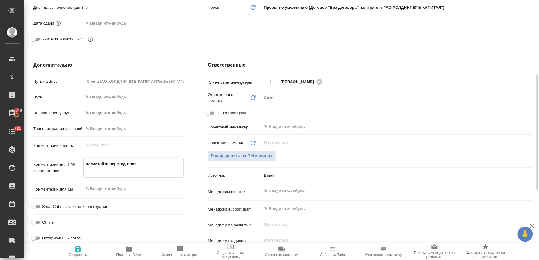
type textarea "посчитайте верстку, плиз"
type textarea "x"
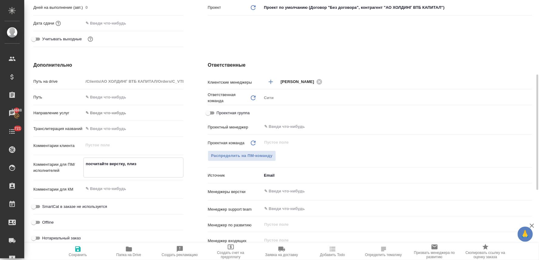
type textarea "посчитайте верстку, плиз н"
type textarea "x"
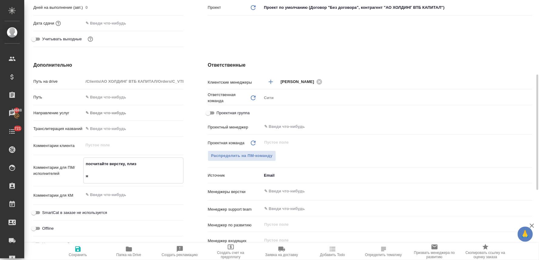
type textarea "x"
type textarea "посчитайте верстку, плиз но"
type textarea "x"
type textarea "посчитайте верстку, плиз нот"
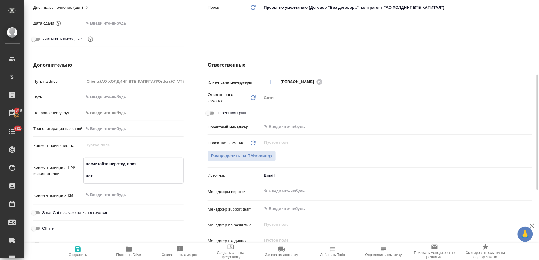
type textarea "x"
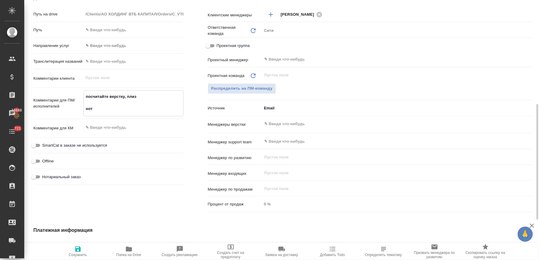
type textarea "посчитайте верстку, плиз нот"
type textarea "x"
click at [76, 175] on span "Нотариальный заказ" at bounding box center [61, 177] width 38 height 6
click at [45, 175] on input "Нотариальный заказ" at bounding box center [34, 176] width 22 height 7
checkbox input "true"
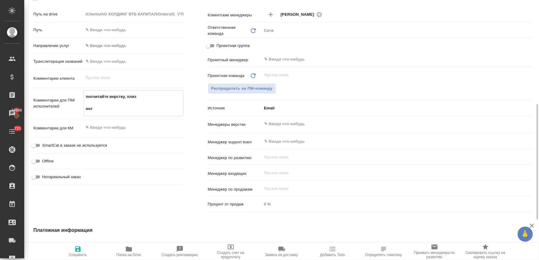
type textarea "x"
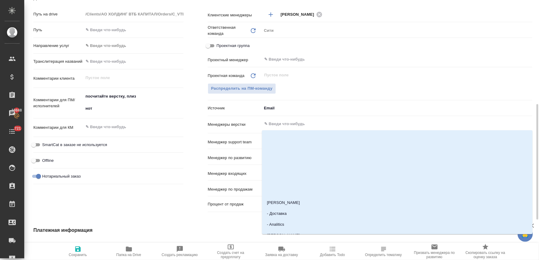
click at [280, 121] on input "text" at bounding box center [386, 123] width 246 height 7
type input "отд"
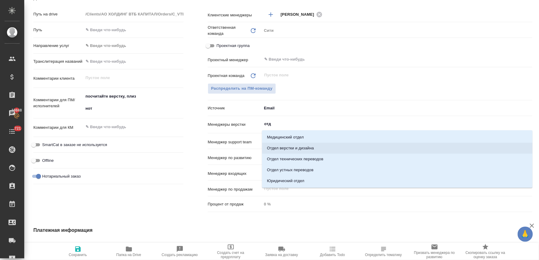
click at [293, 149] on li "Отдел верстки и дизайна" at bounding box center [397, 148] width 270 height 11
type textarea "x"
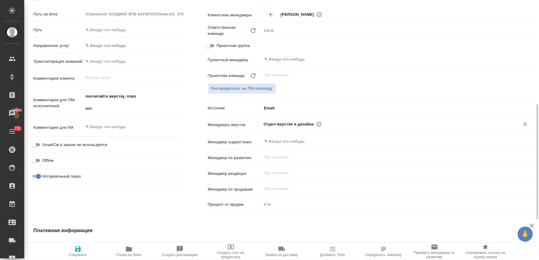
click at [80, 253] on icon "button" at bounding box center [77, 249] width 7 height 7
type textarea "x"
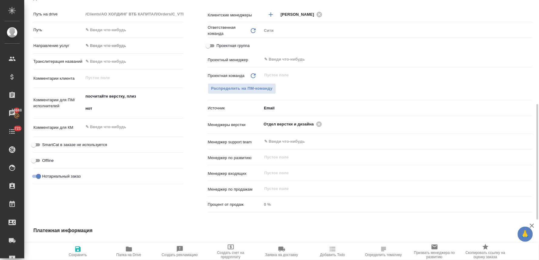
type textarea "x"
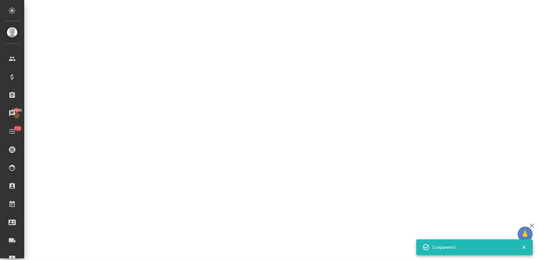
select select "RU"
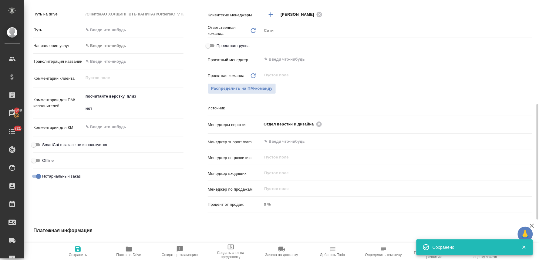
type textarea "x"
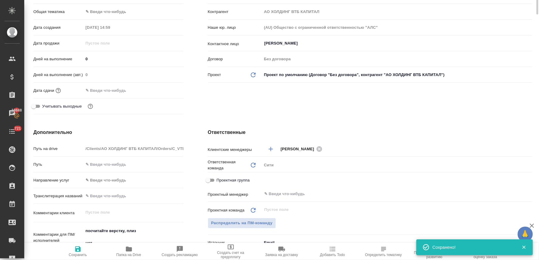
scroll to position [0, 0]
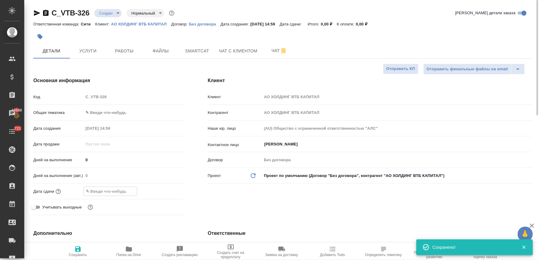
click at [120, 188] on input "text" at bounding box center [110, 191] width 53 height 9
click at [167, 192] on icon "button" at bounding box center [165, 191] width 7 height 7
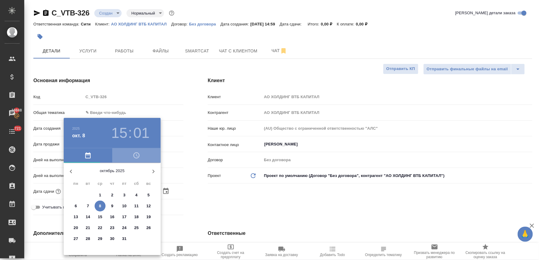
click at [137, 158] on icon "button" at bounding box center [136, 155] width 7 height 7
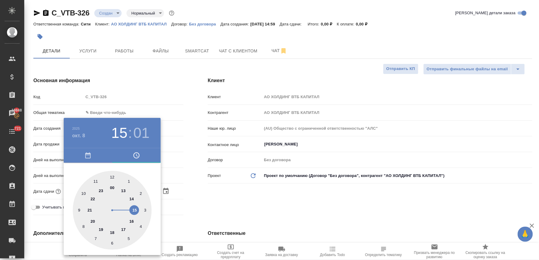
type input "08.10.2025 15:01"
type textarea "x"
click at [135, 211] on div at bounding box center [112, 210] width 79 height 79
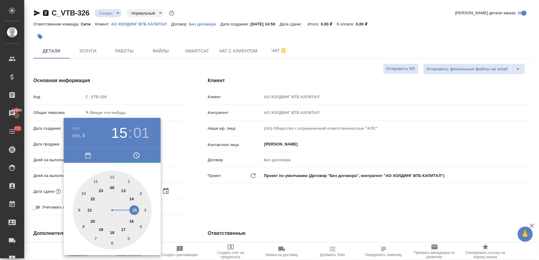
type textarea "x"
click at [147, 209] on div at bounding box center [112, 210] width 79 height 79
type input "08.10.2025 15:15"
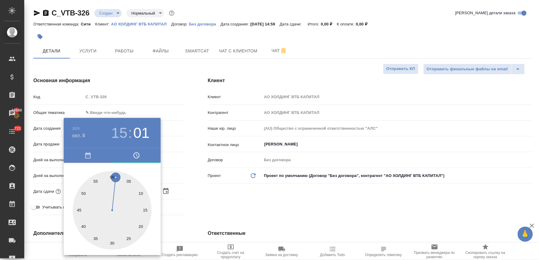
type textarea "x"
click at [229, 208] on div at bounding box center [269, 130] width 539 height 260
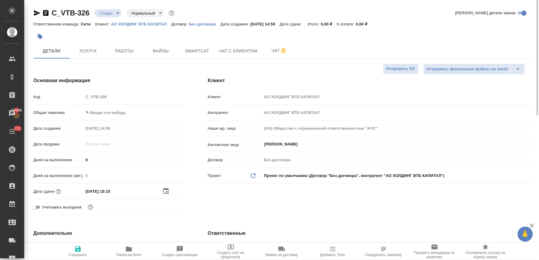
click at [80, 252] on icon "button" at bounding box center [77, 249] width 7 height 7
type textarea "x"
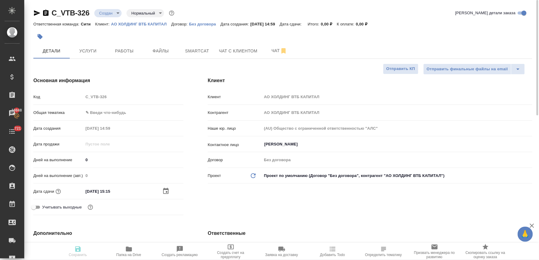
type textarea "x"
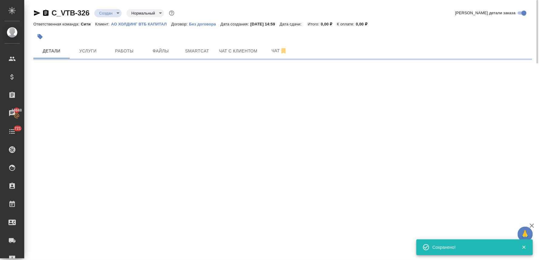
select select "RU"
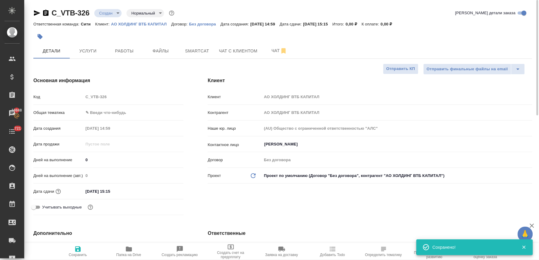
type textarea "x"
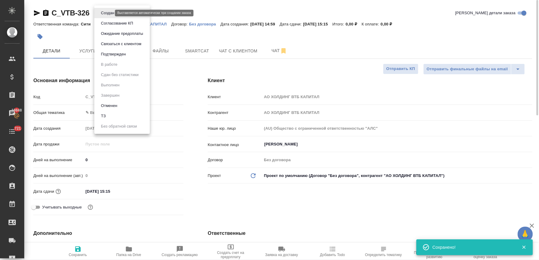
click at [108, 12] on body "🙏 .cls-1 fill:#fff; AWATERA Lyamina Nadezhda Клиенты Спецификации Заказы 19848 …" at bounding box center [269, 130] width 539 height 260
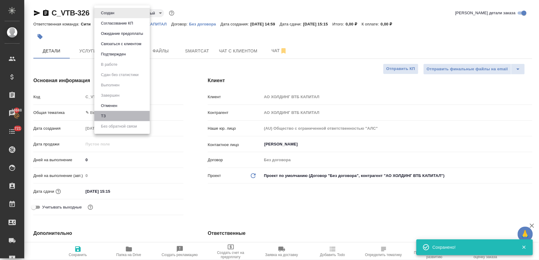
click at [111, 113] on li "ТЗ" at bounding box center [121, 116] width 55 height 10
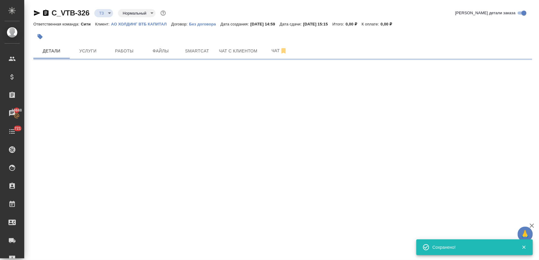
select select "RU"
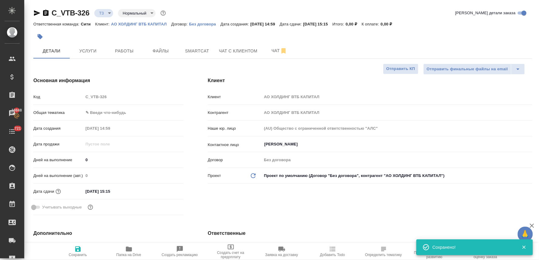
type textarea "x"
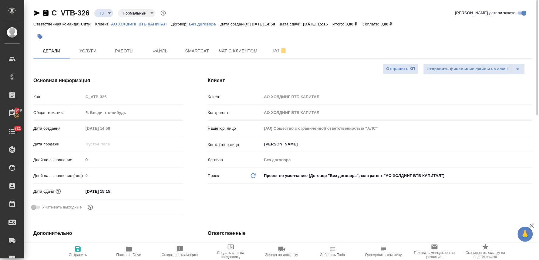
click at [426, 32] on div at bounding box center [282, 36] width 499 height 13
type textarea "x"
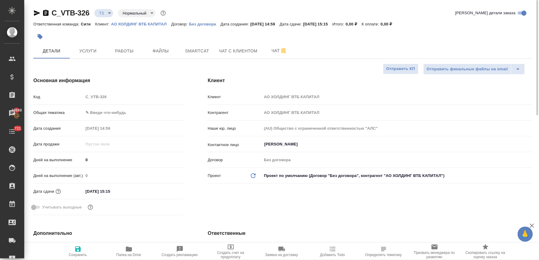
type textarea "x"
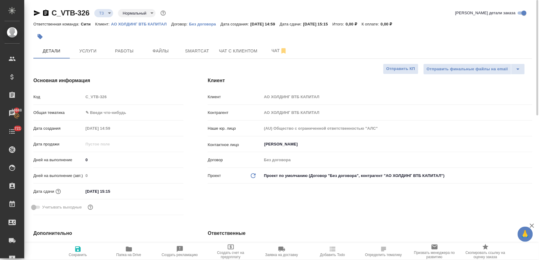
type textarea "x"
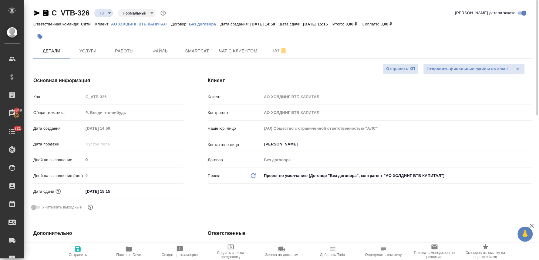
type textarea "x"
click at [494, 34] on div at bounding box center [282, 36] width 499 height 13
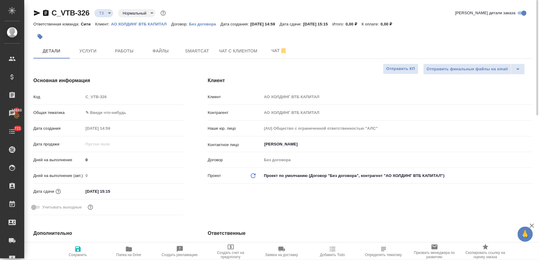
click at [61, 99] on div "Код C_VTB-326" at bounding box center [108, 97] width 150 height 11
type textarea "x"
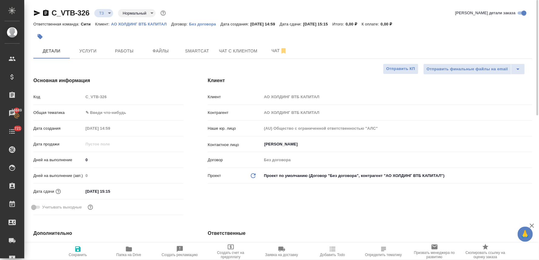
type textarea "x"
drag, startPoint x: 89, startPoint y: 55, endPoint x: 93, endPoint y: 55, distance: 3.7
click at [90, 55] on button "Услуги" at bounding box center [88, 50] width 36 height 15
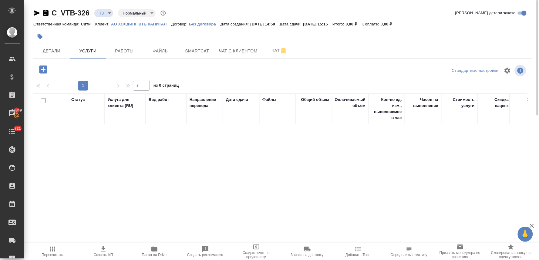
click at [46, 70] on icon "button" at bounding box center [43, 69] width 8 height 8
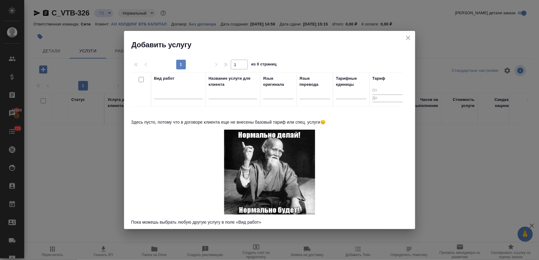
click at [406, 35] on icon "close" at bounding box center [407, 37] width 7 height 7
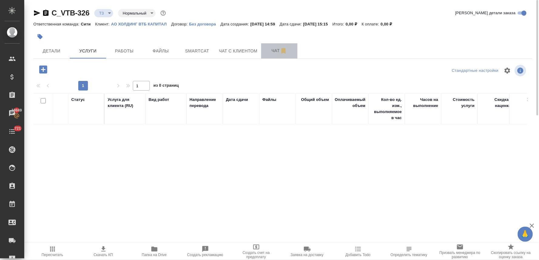
click at [273, 50] on span "Чат" at bounding box center [279, 51] width 29 height 8
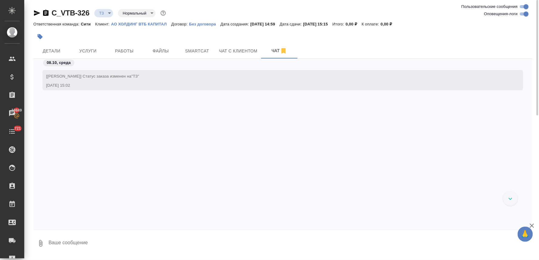
drag, startPoint x: 56, startPoint y: 49, endPoint x: 179, endPoint y: 69, distance: 124.7
click at [57, 49] on span "Детали" at bounding box center [51, 51] width 29 height 8
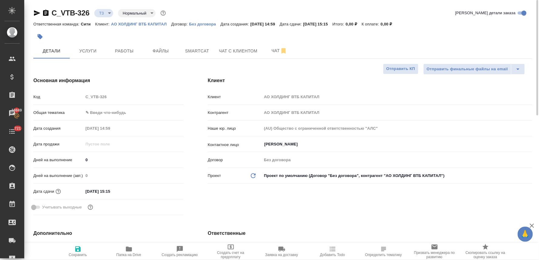
click at [103, 11] on body "🙏 .cls-1 fill:#fff; AWATERA Lyamina Nadezhda Клиенты Спецификации Заказы 19849 …" at bounding box center [269, 130] width 539 height 260
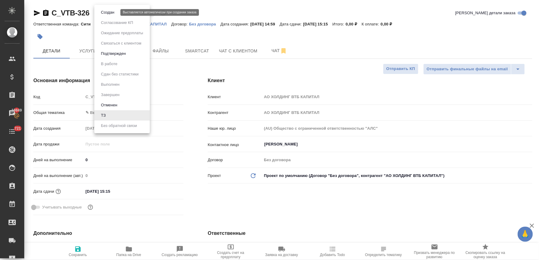
click at [109, 12] on button "Создан" at bounding box center [107, 12] width 17 height 7
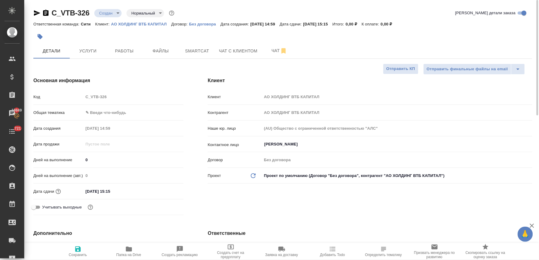
click at [137, 25] on p "АО ХОЛДИНГ ВТБ КАПИТАЛ" at bounding box center [141, 24] width 60 height 5
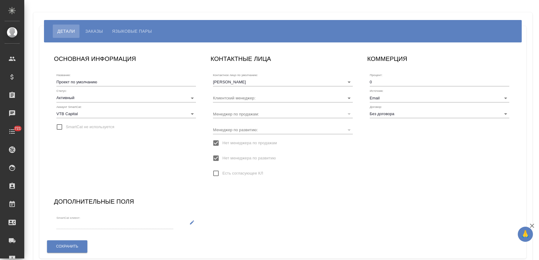
type input "[PERSON_NAME]"
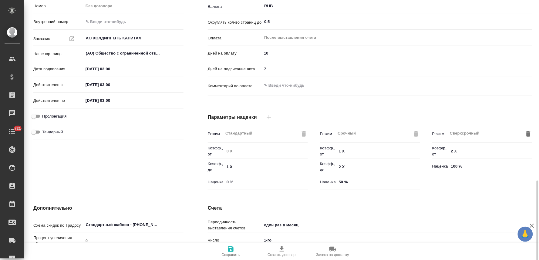
scroll to position [152, 0]
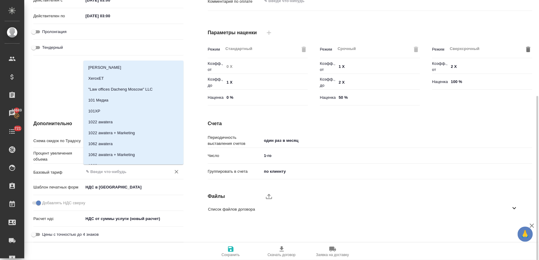
click at [108, 172] on input "text" at bounding box center [123, 171] width 76 height 7
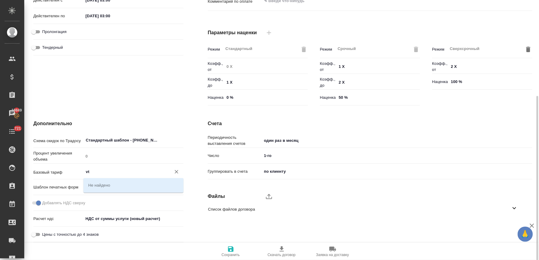
type input "v"
click at [123, 186] on body "🙏 .cls-1 fill:#fff; AWATERA [PERSON_NAME] Спецификации Заказы 19849 Чаты 721 To…" at bounding box center [269, 130] width 539 height 260
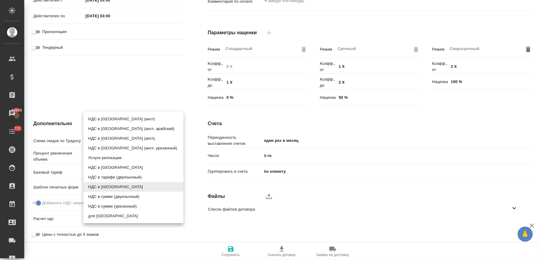
click at [121, 167] on li "НДС в [GEOGRAPHIC_DATA]" at bounding box center [133, 168] width 100 height 10
type input "russian"
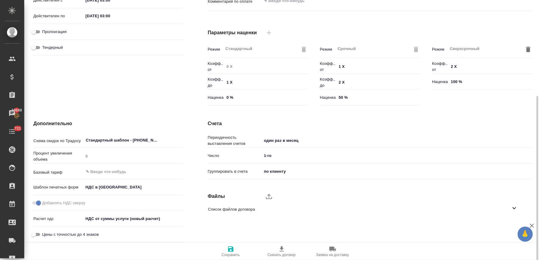
click at [226, 253] on span "Сохранить" at bounding box center [231, 252] width 44 height 12
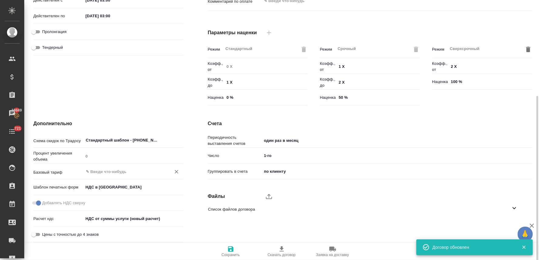
click at [117, 168] on input "text" at bounding box center [123, 171] width 76 height 7
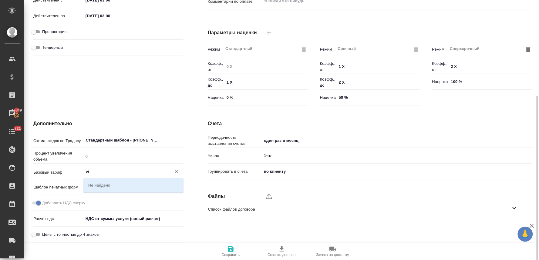
type input "v"
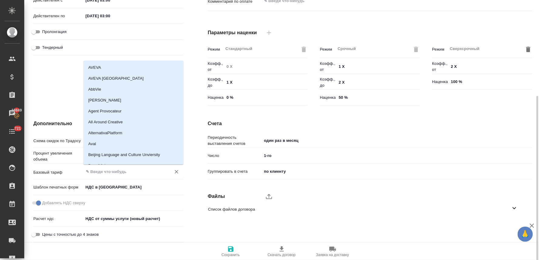
type textarea "x"
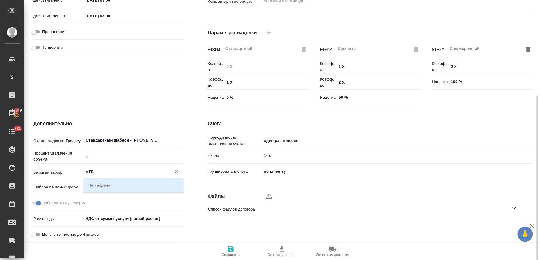
type input "VTB"
click at [35, 202] on span at bounding box center [36, 203] width 8 height 3
click at [107, 217] on body "🙏 .cls-1 fill:#fff; AWATERA Lyamina Nadezhda Клиенты Спецификации Заказы 19849 …" at bounding box center [269, 130] width 539 height 260
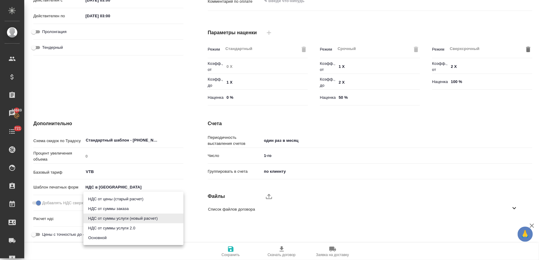
click at [108, 238] on li "Основной" at bounding box center [133, 238] width 100 height 10
type textarea "x"
type input "basic"
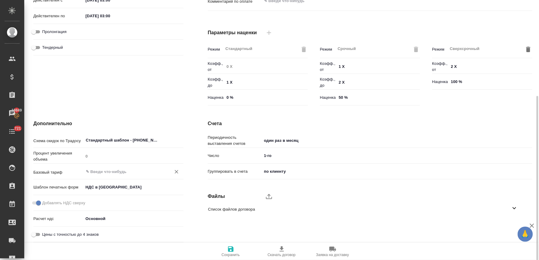
click at [112, 169] on input "text" at bounding box center [123, 171] width 76 height 7
type input "vt"
click at [229, 221] on div "Счета Периодичность выставления счетов один раз в месяц onceMonth Число 1-го 1 …" at bounding box center [370, 182] width 349 height 149
drag, startPoint x: 99, startPoint y: 170, endPoint x: 41, endPoint y: 177, distance: 58.1
click at [43, 177] on div "Базовый тариф vt ​" at bounding box center [108, 174] width 150 height 16
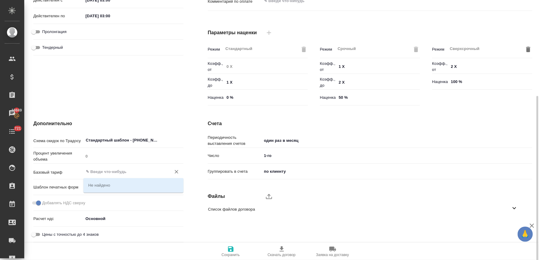
type textarea "x"
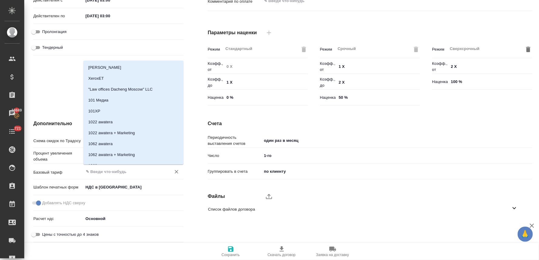
click at [232, 252] on icon "button" at bounding box center [230, 248] width 5 height 5
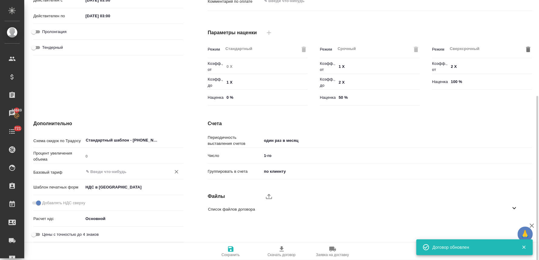
click at [104, 170] on input "text" at bounding box center [123, 171] width 76 height 7
type input "vtb"
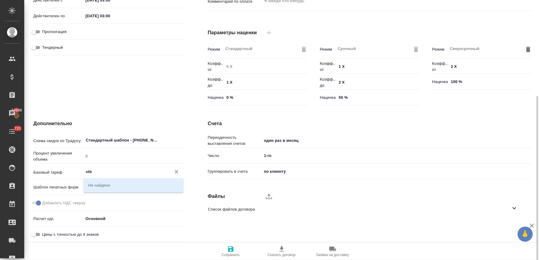
click at [214, 219] on ul "Список файлов договора" at bounding box center [365, 209] width 324 height 19
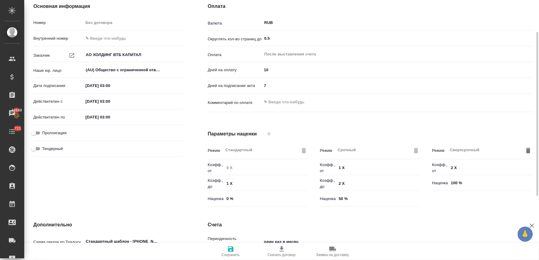
scroll to position [0, 0]
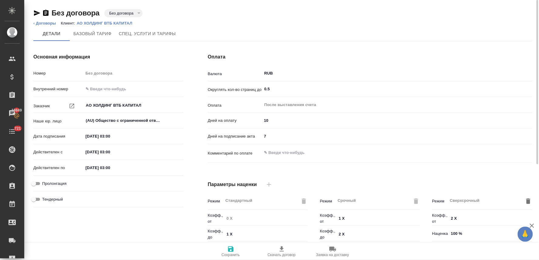
click at [102, 20] on li "Клиент: АО ХОЛДИНГ ВТБ КАПИТАЛ" at bounding box center [99, 23] width 76 height 6
click at [102, 23] on p "АО ХОЛДИНГ ВТБ КАПИТАЛ" at bounding box center [107, 23] width 60 height 5
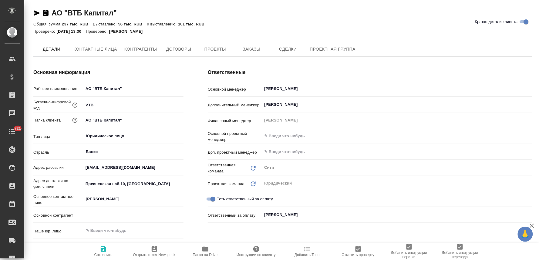
type textarea "x"
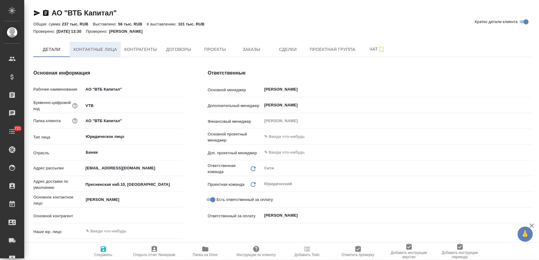
type textarea "x"
click at [167, 51] on span "Договоры" at bounding box center [178, 50] width 29 height 8
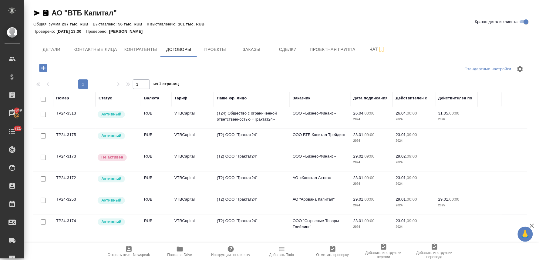
click at [179, 115] on td "VTBCapital" at bounding box center [192, 117] width 42 height 21
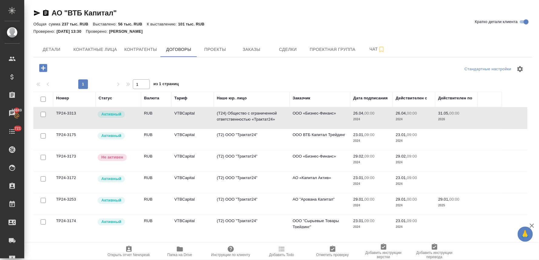
click at [179, 115] on td "VTBCapital" at bounding box center [192, 117] width 42 height 21
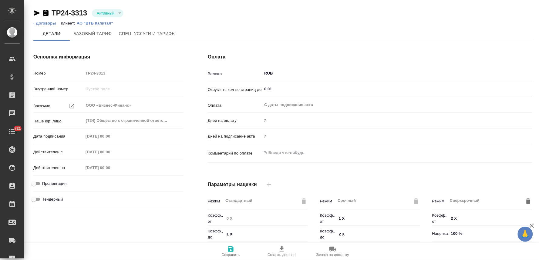
type input "VTBCapital"
click at [103, 24] on p "АО "ВТБ Капитал"" at bounding box center [97, 23] width 41 height 5
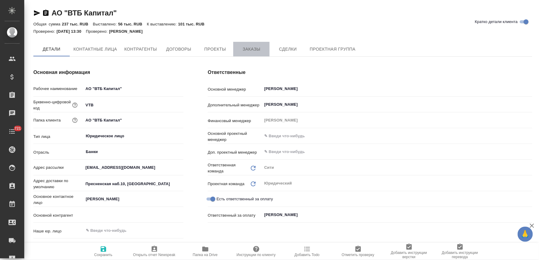
click at [251, 49] on span "Заказы" at bounding box center [251, 49] width 29 height 8
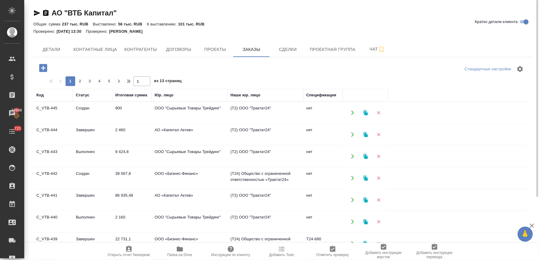
drag, startPoint x: 44, startPoint y: 65, endPoint x: 70, endPoint y: 69, distance: 26.0
click at [44, 65] on icon "button" at bounding box center [43, 68] width 8 height 8
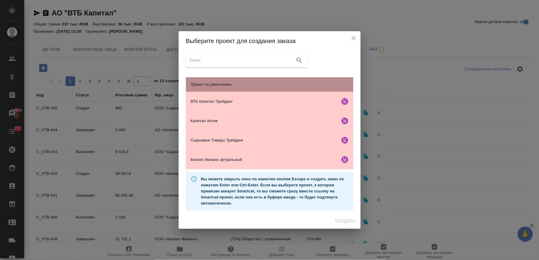
click at [244, 83] on span "Проект по умолчанию" at bounding box center [270, 85] width 158 height 6
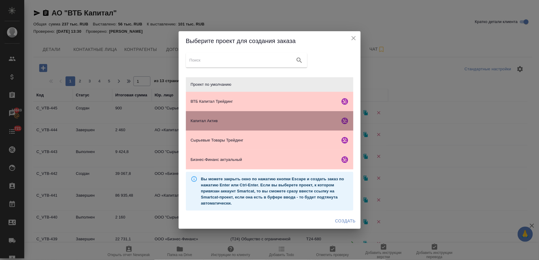
click at [213, 118] on span "Капитал Актив" at bounding box center [264, 121] width 147 height 6
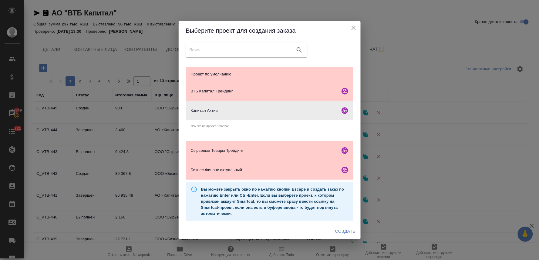
click at [344, 228] on span "Создать" at bounding box center [345, 232] width 20 height 8
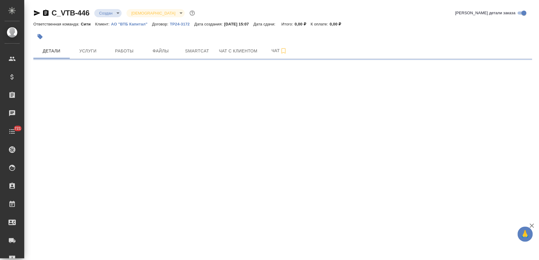
select select "RU"
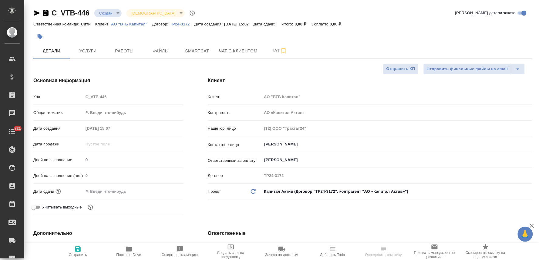
type textarea "x"
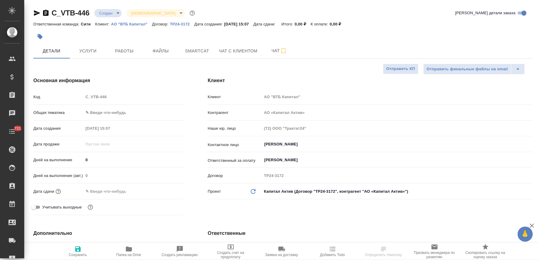
type textarea "x"
click at [76, 99] on div "Код C_VTB-446" at bounding box center [108, 97] width 150 height 11
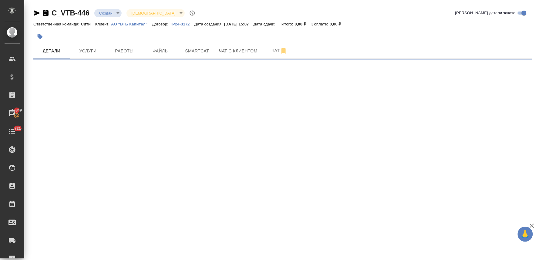
select select "RU"
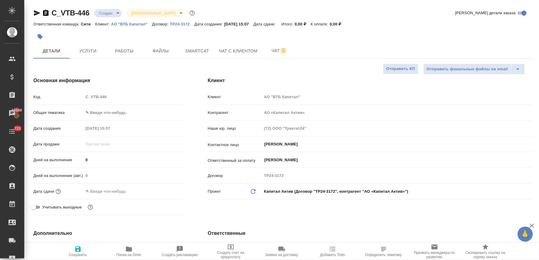
type textarea "x"
drag, startPoint x: 481, startPoint y: 32, endPoint x: 385, endPoint y: 34, distance: 96.1
click at [481, 32] on div at bounding box center [282, 36] width 499 height 13
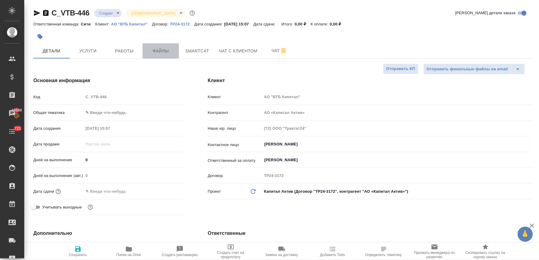
click at [166, 50] on span "Файлы" at bounding box center [160, 51] width 29 height 8
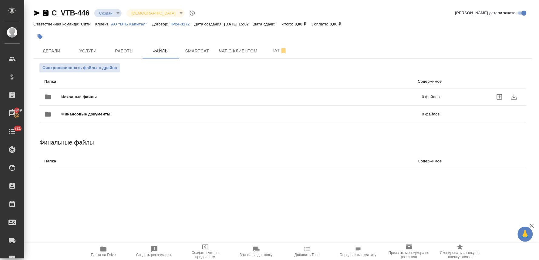
click at [497, 96] on icon "uploadFiles" at bounding box center [499, 96] width 7 height 7
click at [0, 0] on input "uploadFiles" at bounding box center [0, 0] width 0 height 0
click at [85, 53] on span "Услуги" at bounding box center [87, 51] width 29 height 8
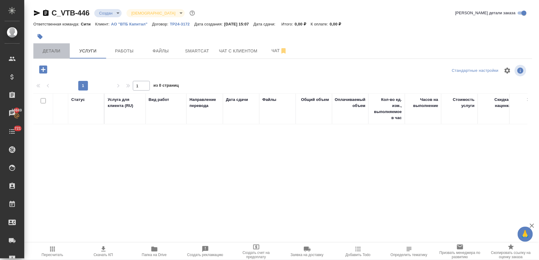
click at [60, 46] on button "Детали" at bounding box center [51, 50] width 36 height 15
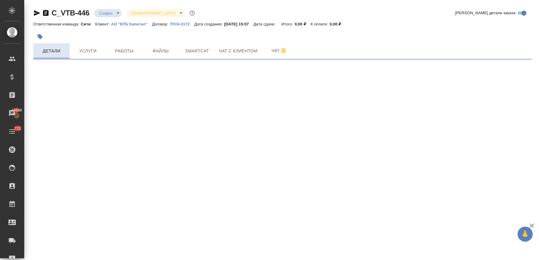
select select "RU"
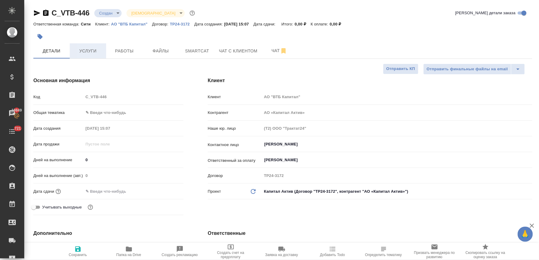
type textarea "x"
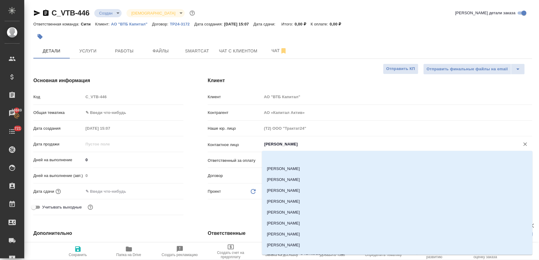
click at [289, 147] on input "Меркулова Наталья" at bounding box center [386, 144] width 246 height 7
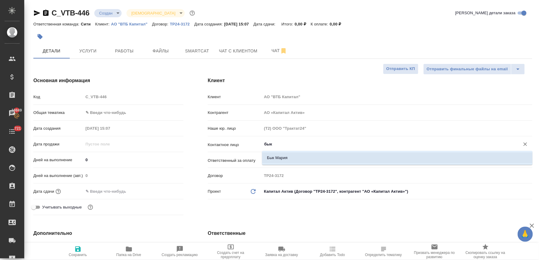
click at [287, 156] on li "Бык Мария" at bounding box center [397, 157] width 270 height 11
type input "Бык Мария"
type textarea "x"
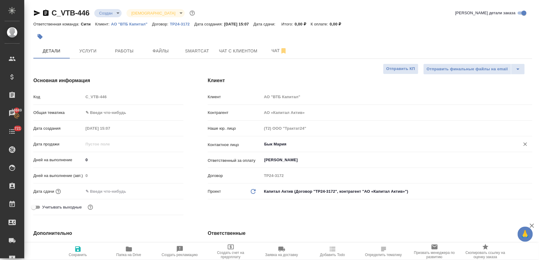
type input "Бык Мария"
click at [116, 190] on input "text" at bounding box center [110, 191] width 53 height 9
click at [165, 192] on icon "button" at bounding box center [165, 190] width 7 height 7
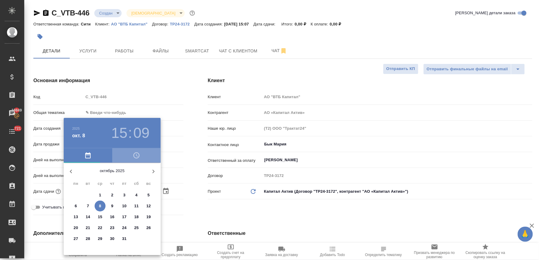
click at [138, 153] on icon "button" at bounding box center [136, 155] width 7 height 7
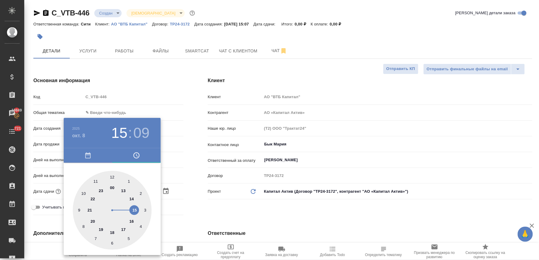
click at [133, 209] on div at bounding box center [112, 210] width 79 height 79
type input "08.10.2025 15:09"
type textarea "x"
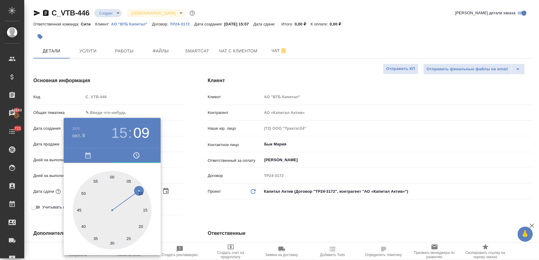
click at [129, 239] on div at bounding box center [112, 210] width 79 height 79
type input "08.10.2025 15:25"
type textarea "x"
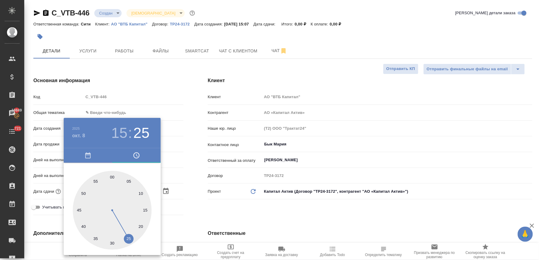
click at [212, 204] on div at bounding box center [269, 130] width 539 height 260
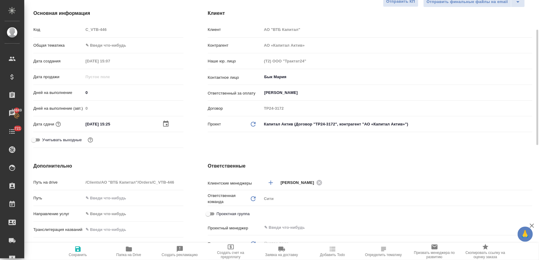
scroll to position [135, 0]
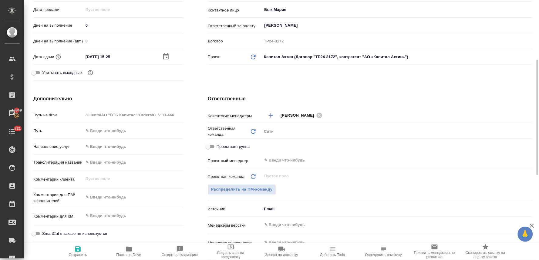
type textarea "x"
click at [116, 197] on textarea at bounding box center [133, 197] width 100 height 10
type textarea "п"
type textarea "x"
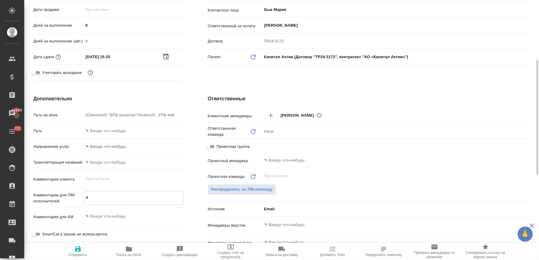
type textarea "x"
type textarea "по"
type textarea "x"
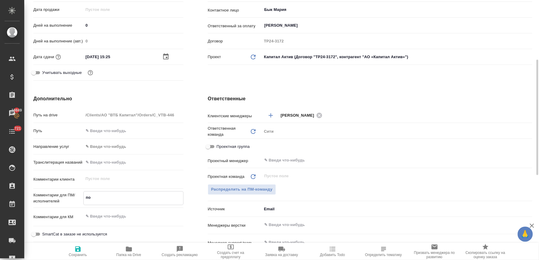
type textarea "x"
type textarea "пос"
type textarea "x"
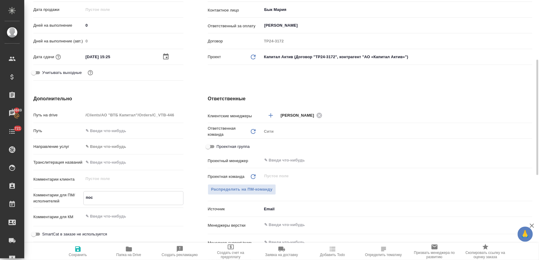
type textarea "посч"
type textarea "x"
type textarea "посчи"
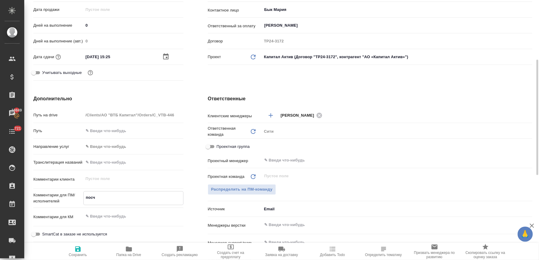
type textarea "x"
type textarea "посчит"
type textarea "x"
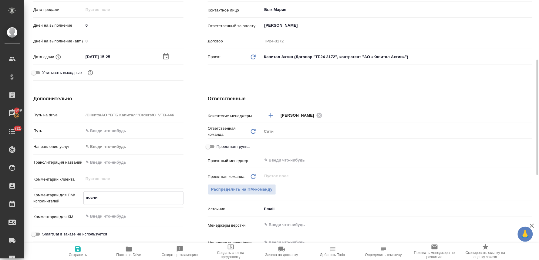
type textarea "x"
type textarea "посчита"
type textarea "x"
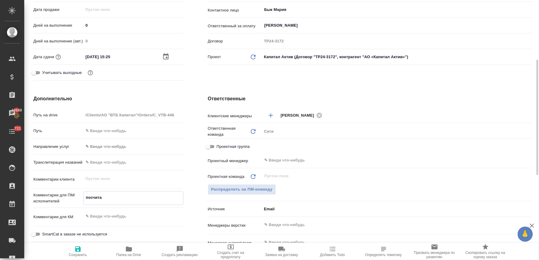
type textarea "x"
type textarea "посчитай"
type textarea "x"
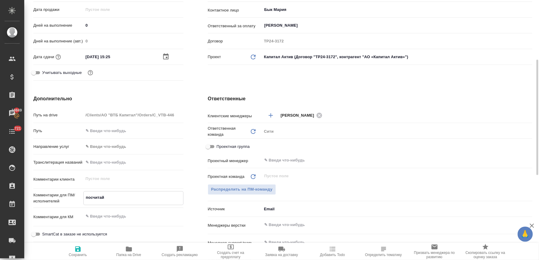
type textarea "посчитайт"
type textarea "x"
type textarea "посчитайте"
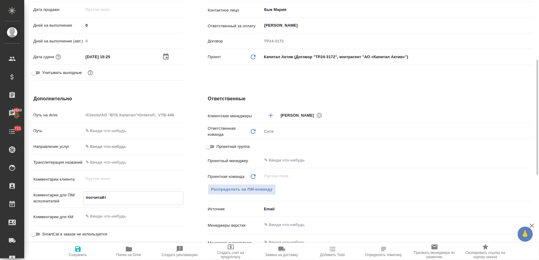
type textarea "x"
type textarea "посчитайте"
type textarea "x"
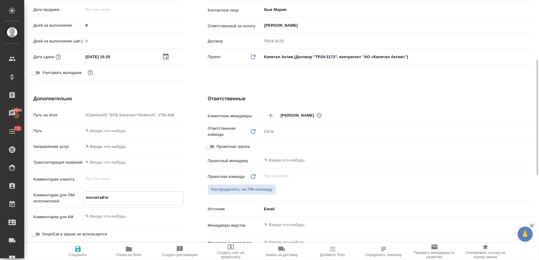
type textarea "x"
type textarea "посчитайте в"
type textarea "x"
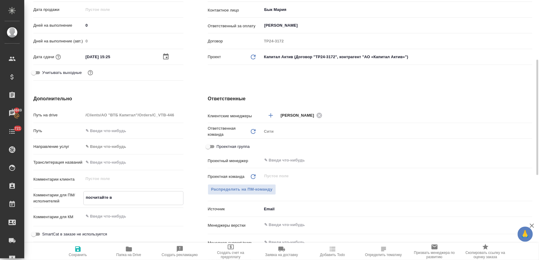
type textarea "x"
type textarea "посчитайте ве"
type textarea "x"
type textarea "посчитайте верс"
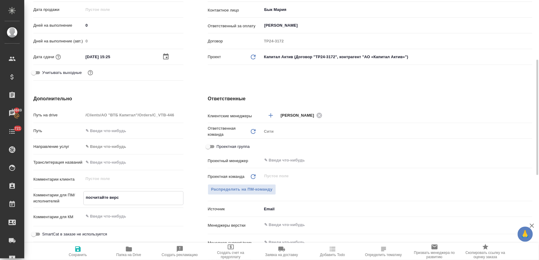
type textarea "x"
type textarea "посчитайте верст"
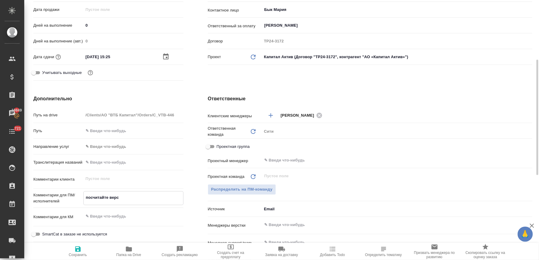
type textarea "x"
type textarea "посчитайте верстк"
type textarea "x"
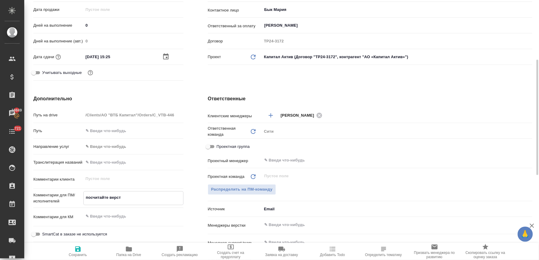
type textarea "x"
type textarea "посчитайте верстку"
type textarea "x"
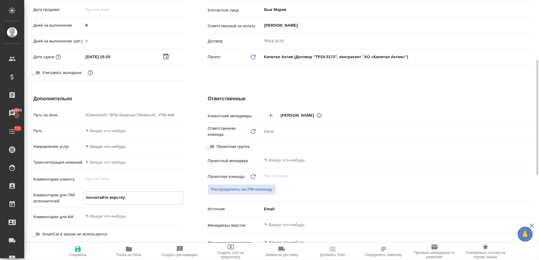
type textarea "посчитайте верстку,"
type textarea "x"
type textarea "посчитайте верстку,"
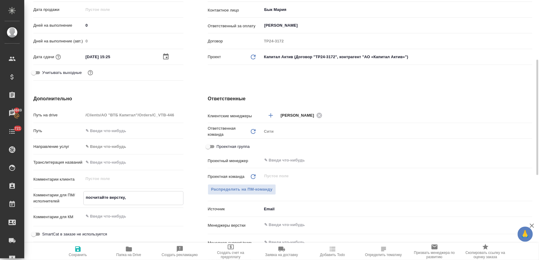
type textarea "x"
type textarea "посчитайте верстку, п"
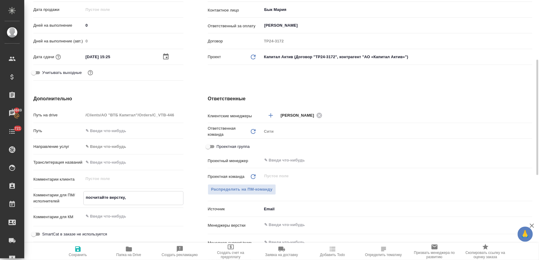
type textarea "x"
type textarea "посчитайте верстку, пл"
type textarea "x"
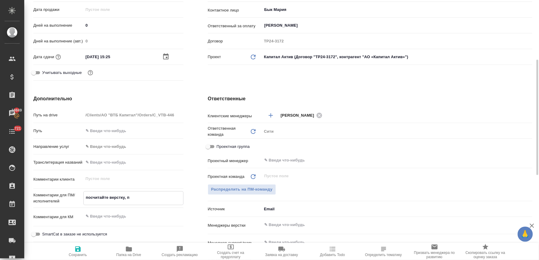
type textarea "x"
type textarea "посчитайте верстку, пли"
type textarea "x"
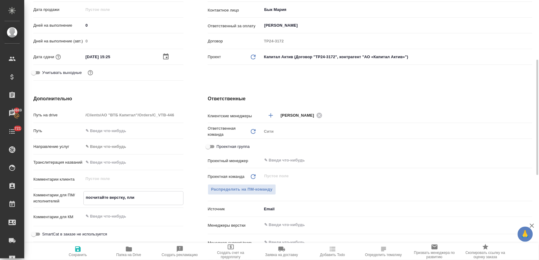
type textarea "посчитайте верстку, плиз"
type textarea "x"
type textarea "посчитайте верстку, плиз"
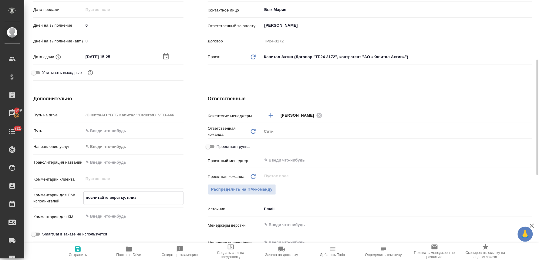
type textarea "x"
type textarea "посчитайте верстку, плиз"
type textarea "x"
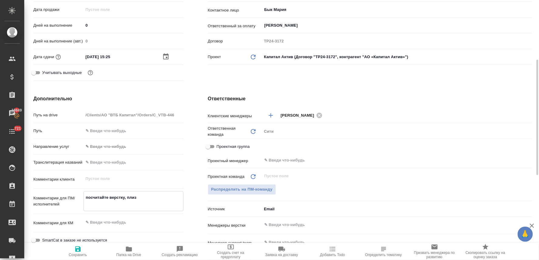
type textarea "x"
type textarea "посчитайте верстку, плиз н"
type textarea "x"
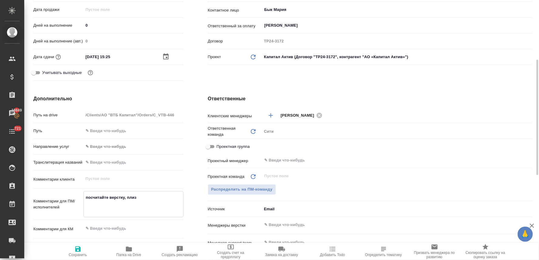
type textarea "x"
type textarea "посчитайте верстку, плиз но"
type textarea "x"
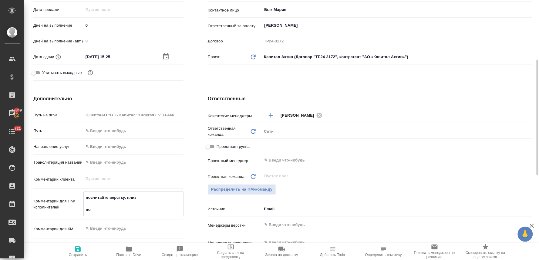
type textarea "посчитайте верстку, плиз нот"
type textarea "x"
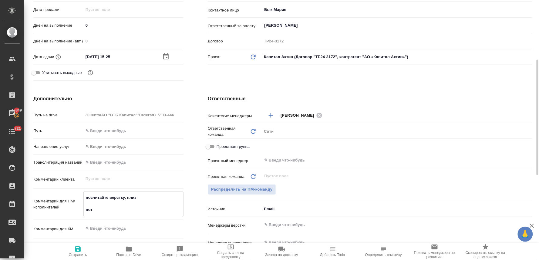
type textarea "посчитайте верстку, плиз нот"
type textarea "x"
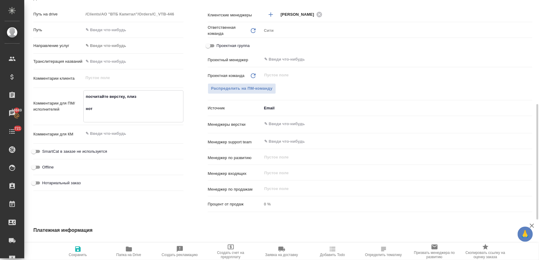
type textarea "посчитайте верстку, плиз нот"
type textarea "x"
click at [105, 135] on textarea at bounding box center [133, 134] width 100 height 10
type textarea "x"
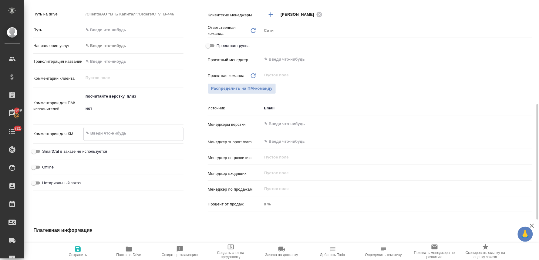
type textarea "x"
type textarea "п"
type textarea "x"
type textarea "по"
type textarea "x"
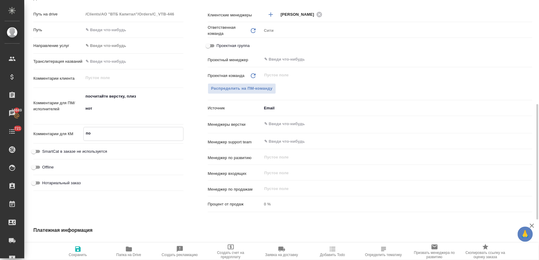
type textarea "x"
type textarea "по"
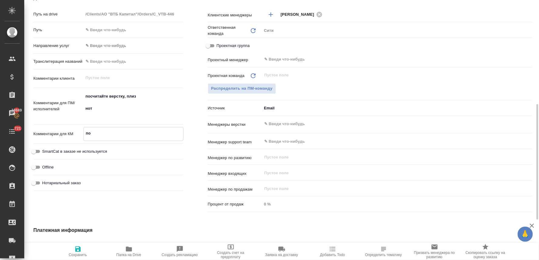
type textarea "x"
type textarea "по 2"
type textarea "x"
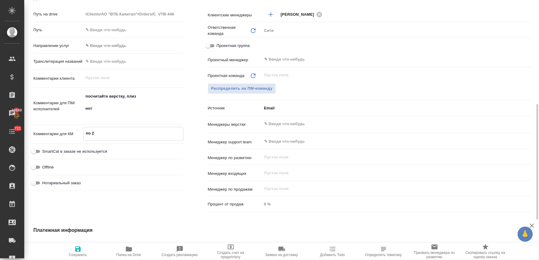
type textarea "x"
type textarea "по 2н"
type textarea "x"
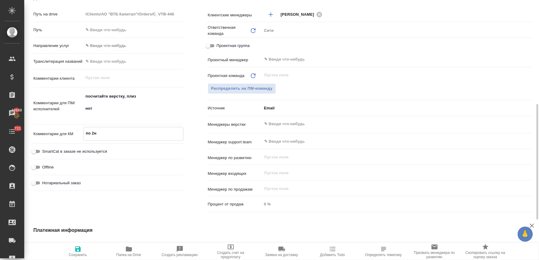
type textarea "x"
type textarea "по 2нз"
type textarea "x"
type textarea "по 2нзк"
type textarea "x"
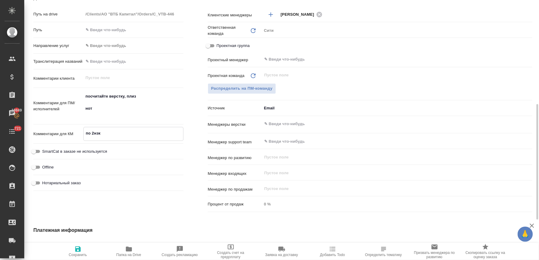
type textarea "x"
type textarea "по 2нз"
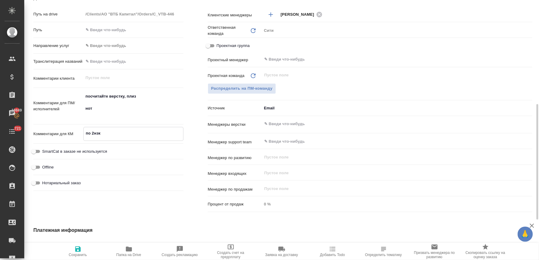
type textarea "x"
type textarea "по 2нзп"
type textarea "x"
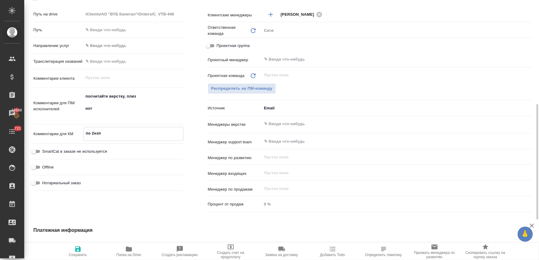
type textarea "по 2нзп"
type textarea "x"
click at [74, 182] on span "Нотариальный заказ" at bounding box center [61, 183] width 38 height 6
click at [45, 182] on input "Нотариальный заказ" at bounding box center [34, 182] width 22 height 7
checkbox input "true"
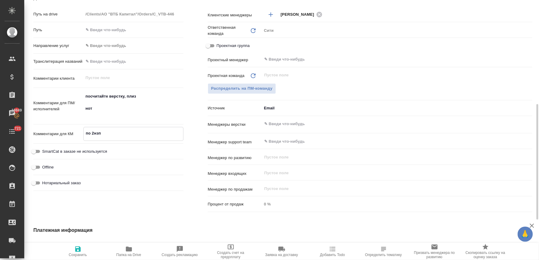
type textarea "x"
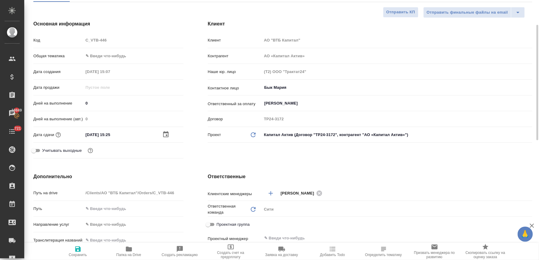
scroll to position [0, 0]
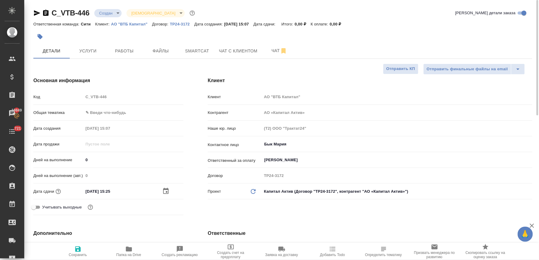
click at [109, 13] on body "🙏 .cls-1 fill:#fff; AWATERA Lyamina Nadezhda Клиенты Спецификации Заказы 19849 …" at bounding box center [269, 130] width 539 height 260
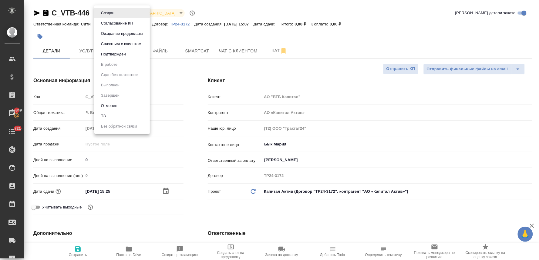
click at [184, 122] on div at bounding box center [269, 130] width 539 height 260
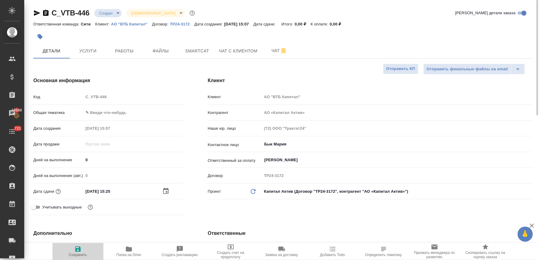
click at [77, 253] on icon "button" at bounding box center [77, 249] width 7 height 7
type textarea "x"
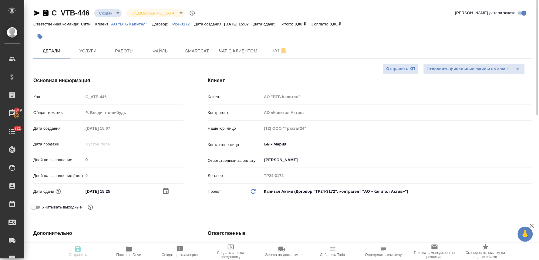
type textarea "x"
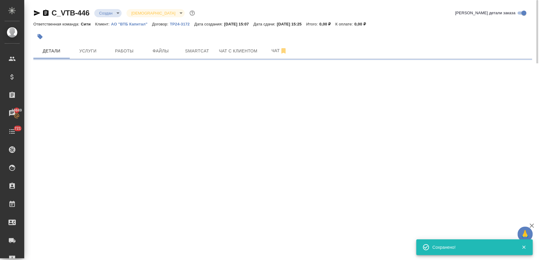
select select "RU"
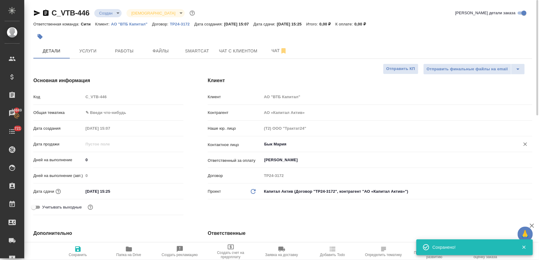
type textarea "x"
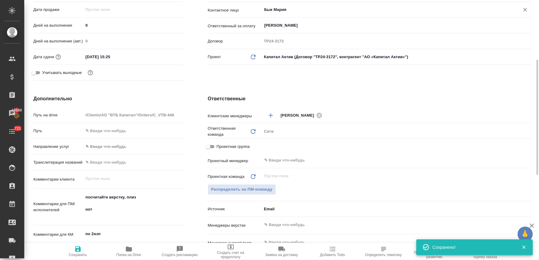
scroll to position [202, 0]
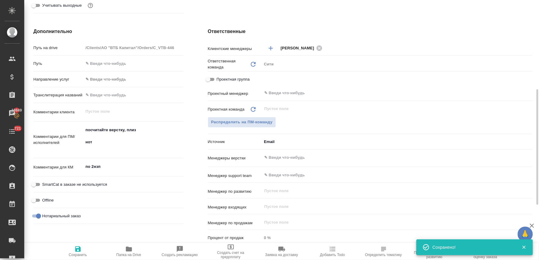
click at [280, 157] on input "text" at bounding box center [386, 157] width 246 height 7
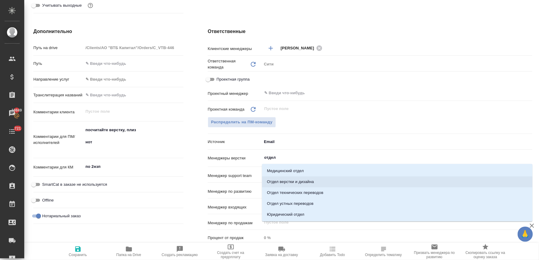
click at [280, 181] on li "Отдел верстки и дизайна" at bounding box center [397, 181] width 270 height 11
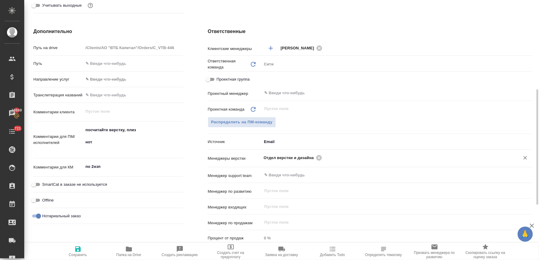
click at [76, 253] on span "Сохранить" at bounding box center [78, 255] width 18 height 4
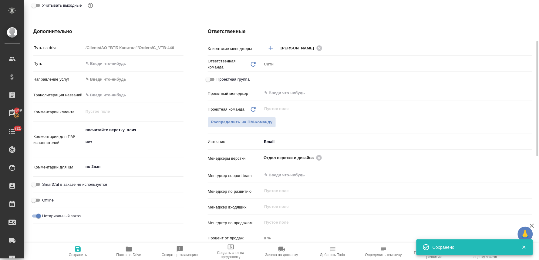
scroll to position [0, 0]
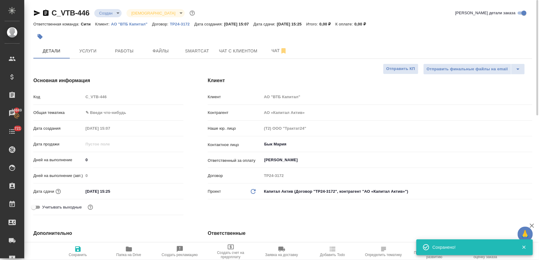
click at [104, 13] on body "🙏 .cls-1 fill:#fff; AWATERA Lyamina Nadezhda Клиенты Спецификации Заказы 19849 …" at bounding box center [269, 130] width 539 height 260
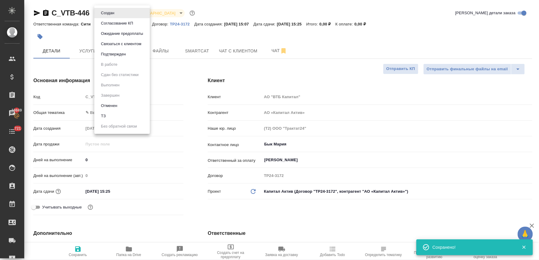
click at [114, 114] on li "ТЗ" at bounding box center [121, 116] width 55 height 10
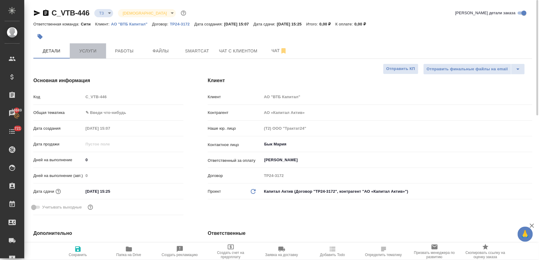
click at [81, 52] on span "Услуги" at bounding box center [87, 51] width 29 height 8
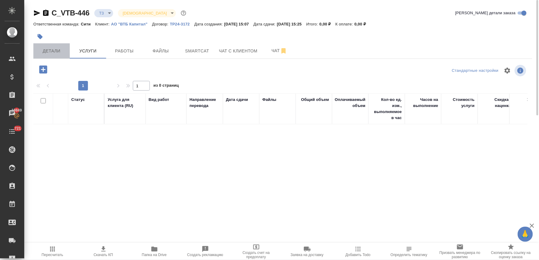
click at [50, 49] on span "Детали" at bounding box center [51, 51] width 29 height 8
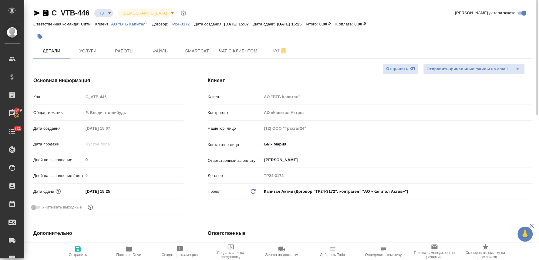
click at [70, 99] on div "Код C_VTB-446" at bounding box center [108, 97] width 150 height 11
click at [85, 47] on span "Услуги" at bounding box center [87, 51] width 29 height 8
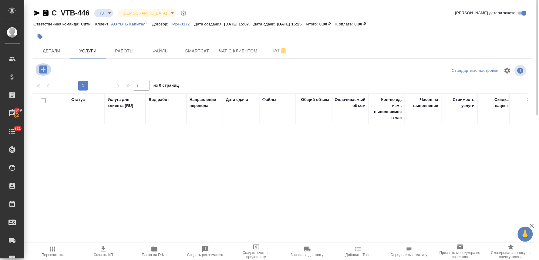
click at [46, 67] on icon "button" at bounding box center [43, 69] width 8 height 8
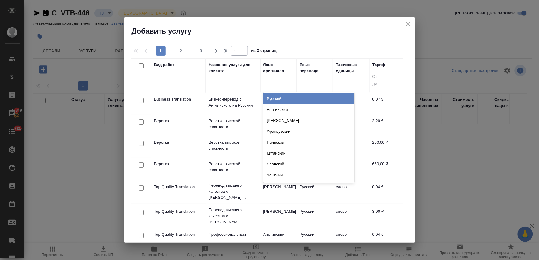
click at [272, 80] on div at bounding box center [278, 79] width 30 height 9
click at [276, 98] on div "Английский" at bounding box center [308, 98] width 91 height 11
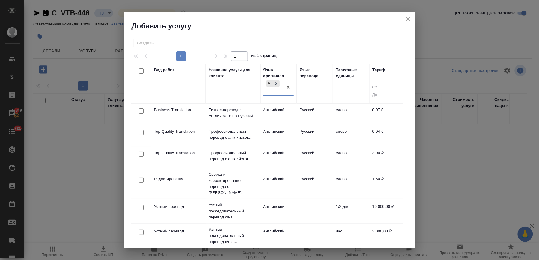
drag, startPoint x: 139, startPoint y: 155, endPoint x: 144, endPoint y: 152, distance: 5.3
click at [140, 154] on input "checkbox" at bounding box center [141, 154] width 5 height 5
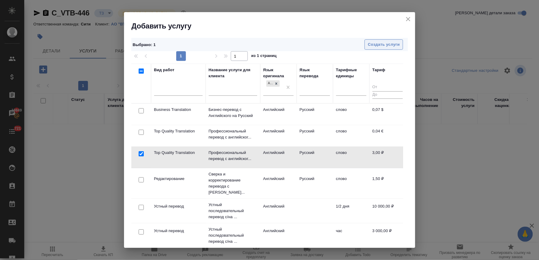
click at [394, 44] on span "Создать услуги" at bounding box center [384, 44] width 32 height 7
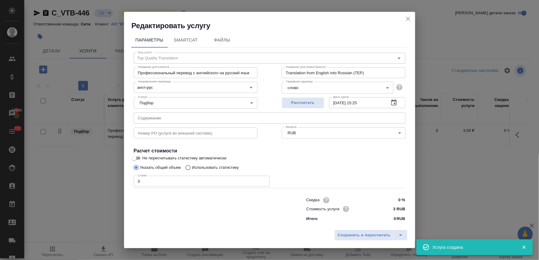
drag, startPoint x: 204, startPoint y: 214, endPoint x: 205, endPoint y: 210, distance: 4.2
click at [205, 210] on div at bounding box center [208, 209] width 172 height 24
drag, startPoint x: 199, startPoint y: 197, endPoint x: 199, endPoint y: 189, distance: 8.5
click at [199, 197] on div at bounding box center [208, 209] width 172 height 24
click at [186, 118] on input "text" at bounding box center [270, 117] width 272 height 11
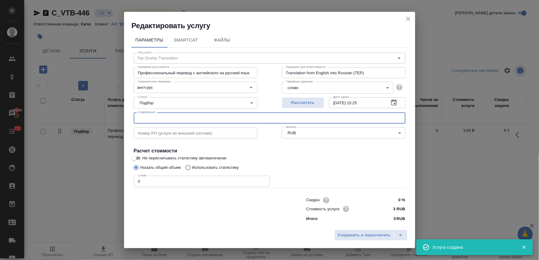
paste input "Выписка из депозитария о состоянии счета"
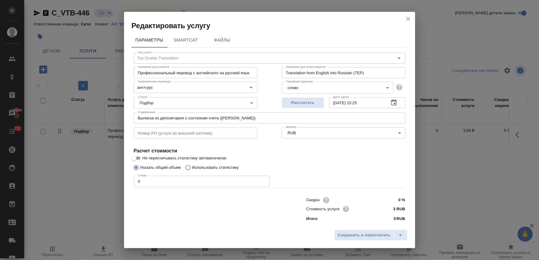
click at [223, 168] on p "Использовать статистику" at bounding box center [215, 168] width 47 height 6
click at [192, 168] on input "Использовать статистику" at bounding box center [187, 168] width 10 height 12
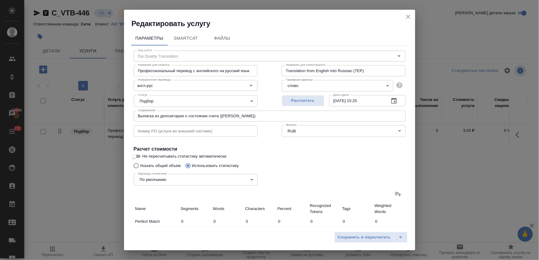
click at [394, 196] on icon at bounding box center [397, 193] width 7 height 7
click at [0, 0] on input "file" at bounding box center [0, 0] width 0 height 0
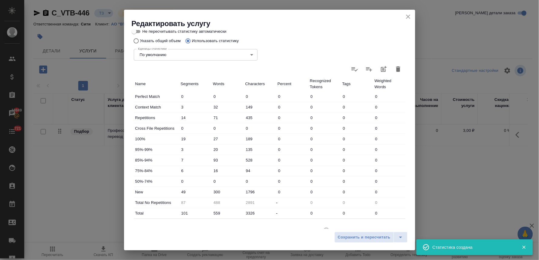
scroll to position [135, 0]
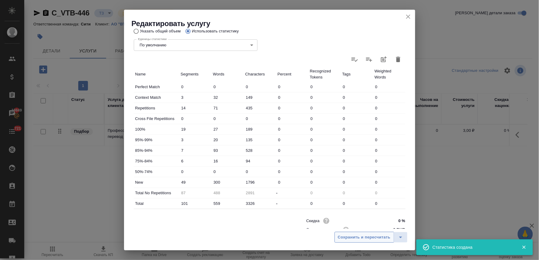
click at [348, 237] on span "Сохранить и пересчитать" at bounding box center [364, 237] width 53 height 7
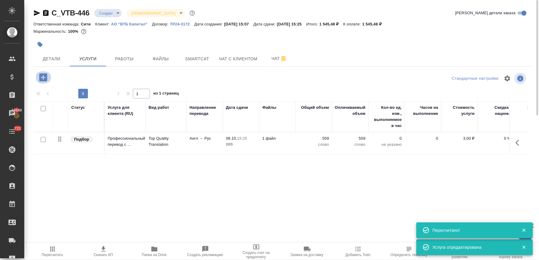
click at [45, 75] on icon "button" at bounding box center [43, 77] width 8 height 8
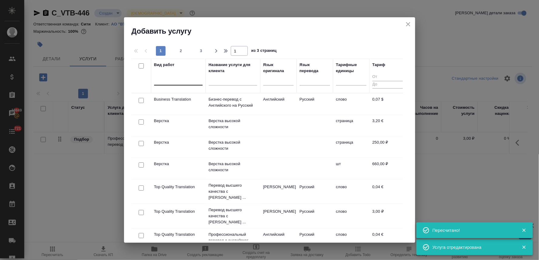
click at [176, 82] on div at bounding box center [178, 79] width 49 height 9
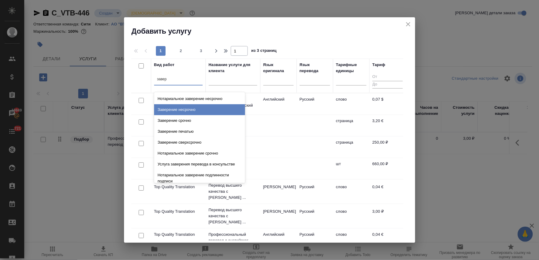
click at [185, 113] on div "Заверение несрочно" at bounding box center [199, 109] width 91 height 11
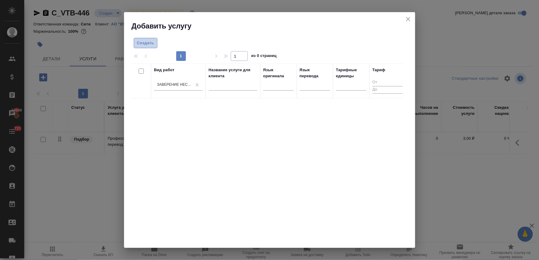
click at [147, 42] on span "Создать" at bounding box center [145, 43] width 17 height 7
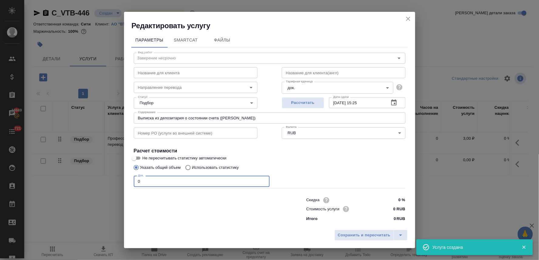
drag, startPoint x: 158, startPoint y: 179, endPoint x: 85, endPoint y: 181, distance: 72.8
click at [86, 181] on div "Редактировать услугу Параметры SmartCat Файлы Вид работ Заверение несрочно Вид …" at bounding box center [269, 130] width 539 height 260
click at [387, 208] on input "0 RUB" at bounding box center [394, 209] width 22 height 9
click at [378, 234] on span "Сохранить и пересчитать" at bounding box center [364, 235] width 53 height 7
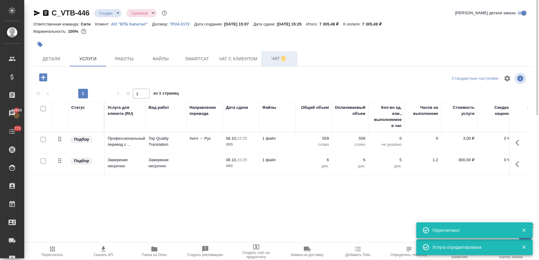
click at [274, 60] on span "Чат" at bounding box center [279, 59] width 29 height 8
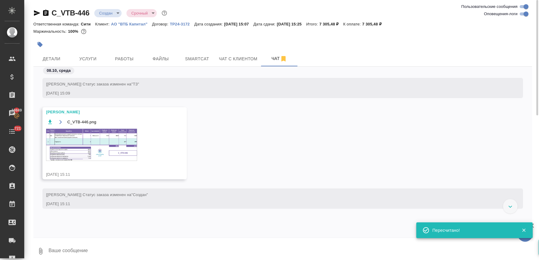
click at [94, 137] on img at bounding box center [91, 145] width 91 height 32
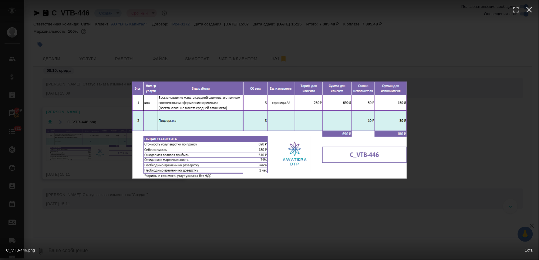
click at [235, 219] on div "C_VTB-446.png 1 of 1" at bounding box center [269, 130] width 539 height 260
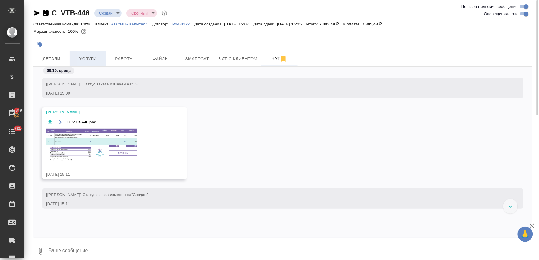
click at [83, 59] on span "Услуги" at bounding box center [87, 59] width 29 height 8
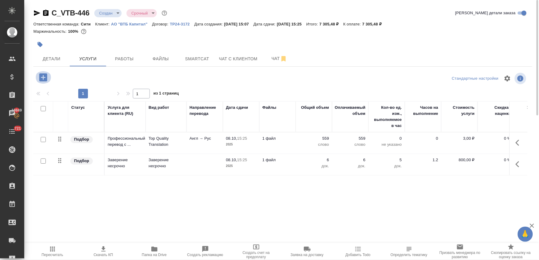
click at [40, 77] on icon "button" at bounding box center [43, 77] width 8 height 8
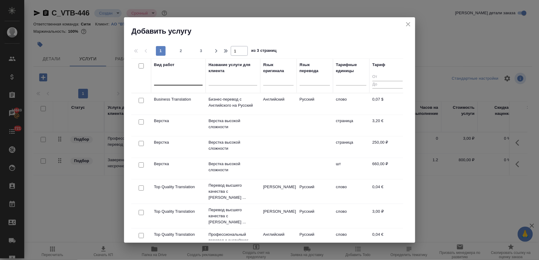
click at [182, 80] on div at bounding box center [178, 79] width 49 height 9
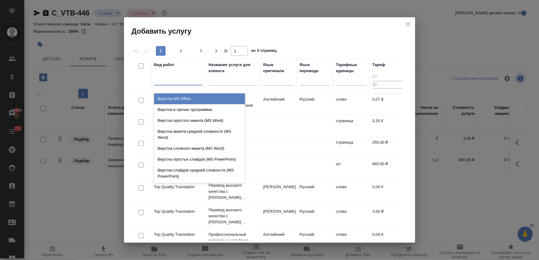
click at [237, 27] on h2 "Добавить услугу" at bounding box center [273, 31] width 283 height 10
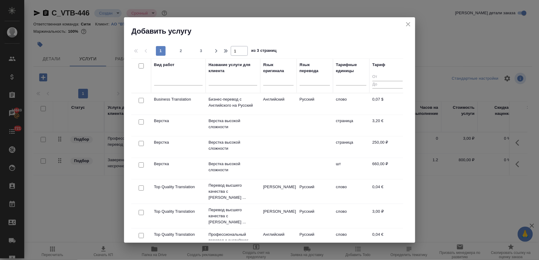
click at [138, 143] on div at bounding box center [141, 143] width 14 height 8
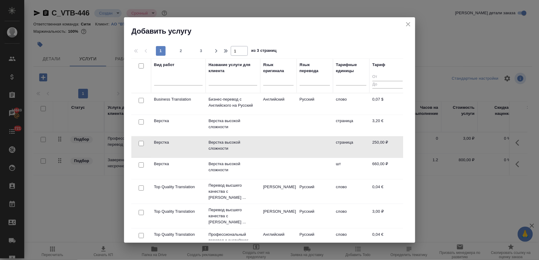
click at [140, 144] on input "checkbox" at bounding box center [141, 143] width 5 height 5
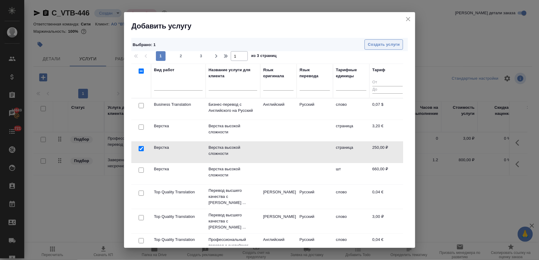
click at [392, 41] on button "Создать услуги" at bounding box center [383, 44] width 38 height 11
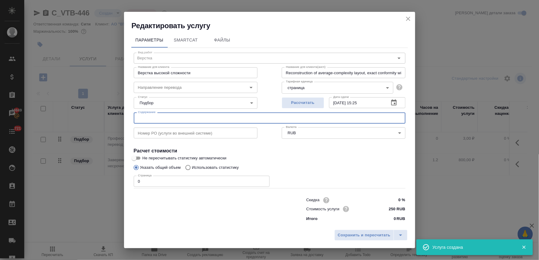
click at [161, 119] on input "text" at bounding box center [270, 117] width 272 height 11
paste input "Выписка из депозитария о состоянии счета"
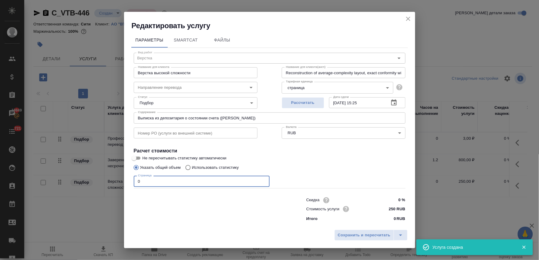
drag, startPoint x: 152, startPoint y: 185, endPoint x: 70, endPoint y: 163, distance: 84.4
click at [95, 176] on div "Редактировать услугу Параметры SmartCat Файлы Вид работ Верстка Вид работ Назва…" at bounding box center [269, 130] width 539 height 260
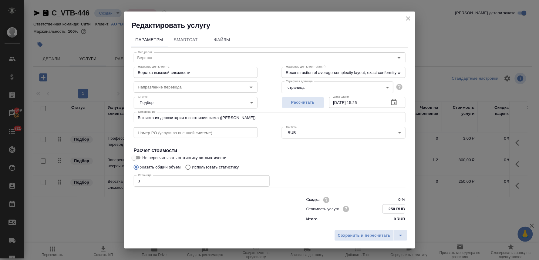
click at [387, 208] on input "250 RUB" at bounding box center [394, 209] width 22 height 9
click at [371, 232] on span "Сохранить и пересчитать" at bounding box center [364, 235] width 53 height 7
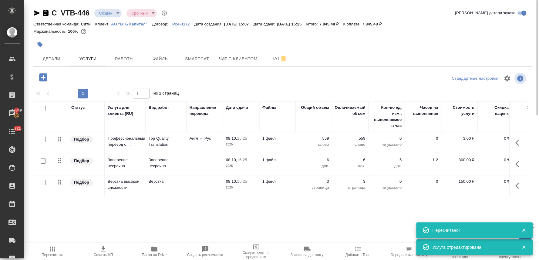
click at [325, 81] on div at bounding box center [282, 78] width 166 height 15
drag, startPoint x: 56, startPoint y: 250, endPoint x: 52, endPoint y: 248, distance: 4.4
click at [55, 251] on span "Пересчитать" at bounding box center [53, 252] width 44 height 12
click at [104, 253] on span "Скачать КП" at bounding box center [103, 255] width 19 height 4
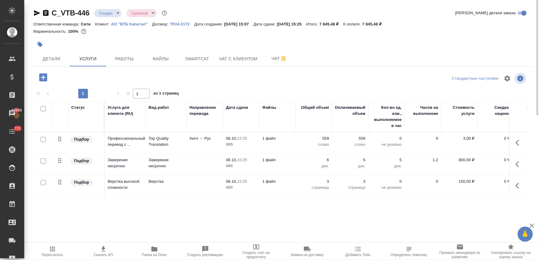
click at [528, 167] on div "Статус Услуга для клиента (RU) Вид работ Направление перевода Дата сдачи Файлы …" at bounding box center [282, 166] width 499 height 130
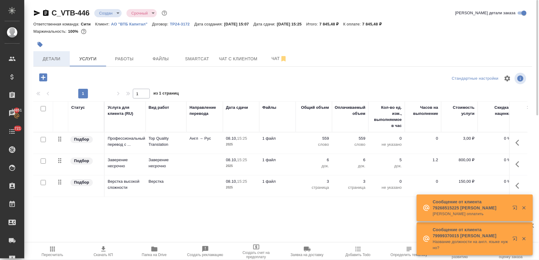
click at [54, 52] on button "Детали" at bounding box center [51, 58] width 36 height 15
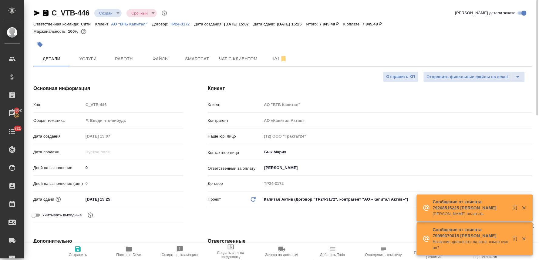
click at [309, 202] on body "🙏 .cls-1 fill:#fff; AWATERA Lyamina Nadezhda Клиенты Спецификации Заказы 19852 …" at bounding box center [269, 130] width 539 height 260
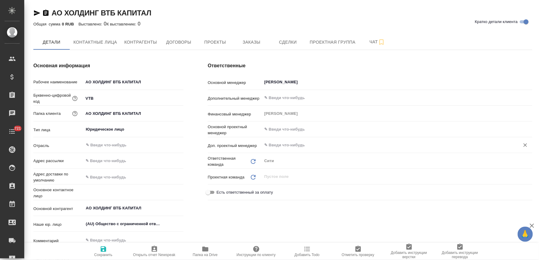
type textarea "x"
click at [255, 42] on span "Заказы" at bounding box center [251, 42] width 29 height 8
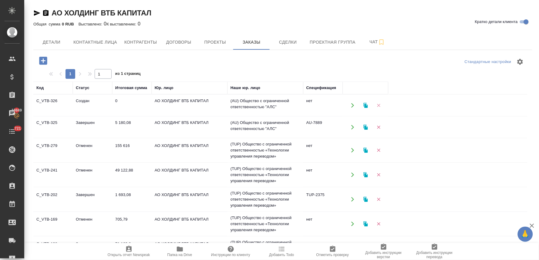
click at [380, 105] on icon "button" at bounding box center [378, 105] width 5 height 5
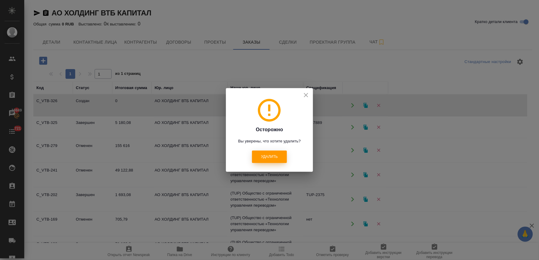
click at [269, 157] on span "Удалить" at bounding box center [269, 156] width 17 height 5
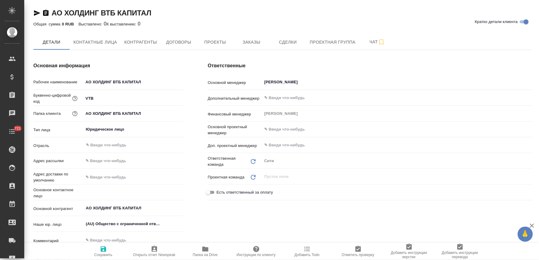
click at [153, 252] on icon "button" at bounding box center [154, 249] width 7 height 7
click at [203, 247] on icon "button" at bounding box center [205, 249] width 7 height 7
click at [202, 71] on div "Ответственные Основной менеджер [PERSON_NAME] Дополнительный менеджер ​ Финансо…" at bounding box center [370, 174] width 349 height 249
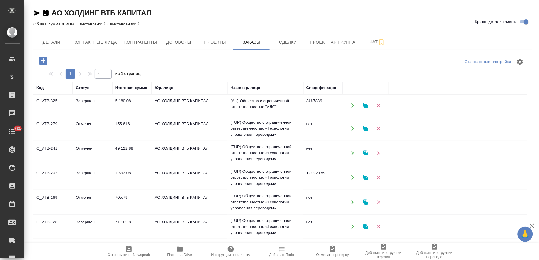
click at [196, 100] on td "АО ХОЛДИНГ ВТБ КАПИТАЛ" at bounding box center [190, 105] width 76 height 21
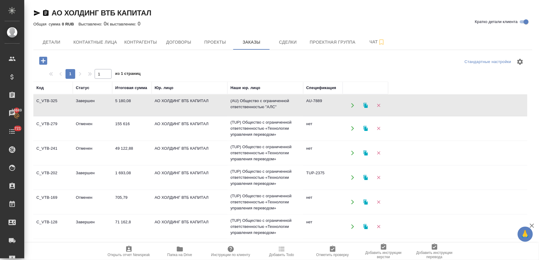
click at [196, 100] on td "АО ХОЛДИНГ ВТБ КАПИТАЛ" at bounding box center [190, 105] width 76 height 21
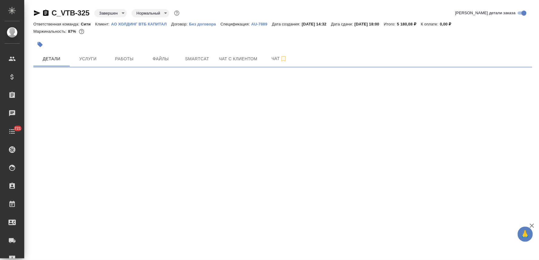
select select "RU"
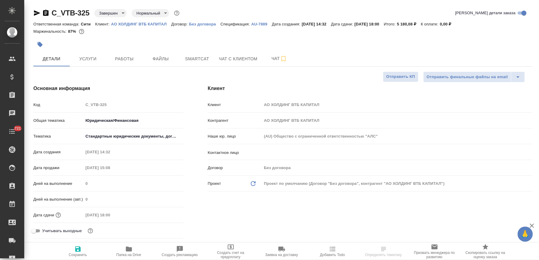
type textarea "x"
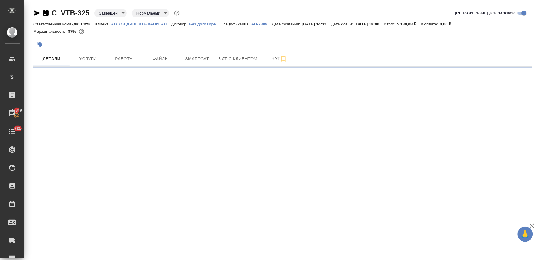
select select "RU"
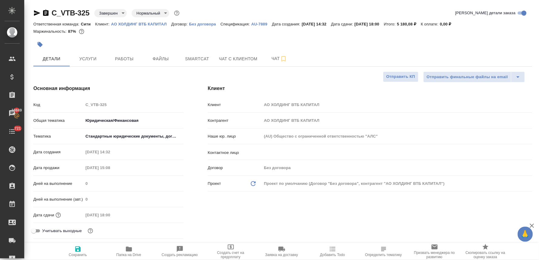
type textarea "x"
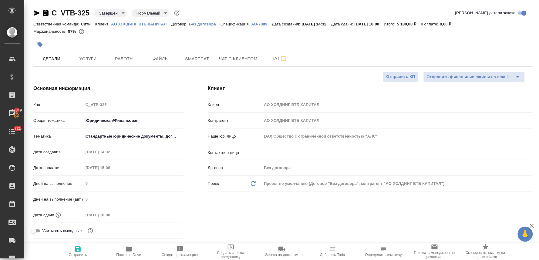
type textarea "x"
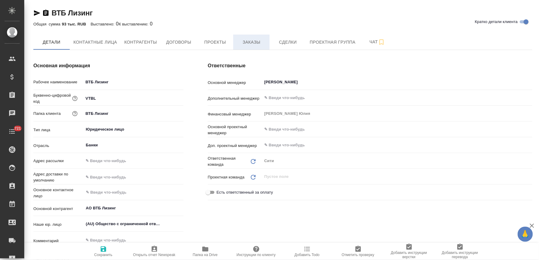
click at [253, 37] on button "Заказы" at bounding box center [251, 42] width 36 height 15
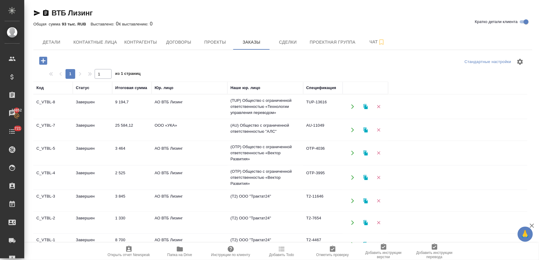
click at [170, 104] on td "АО ВТБ Лизинг" at bounding box center [190, 106] width 76 height 21
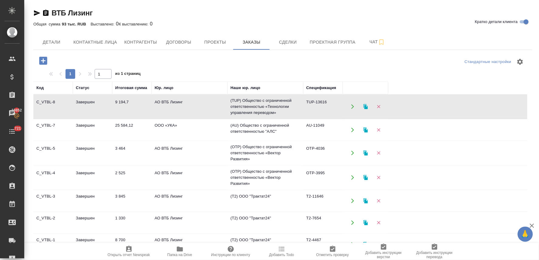
click at [170, 104] on td "АО ВТБ Лизинг" at bounding box center [190, 106] width 76 height 21
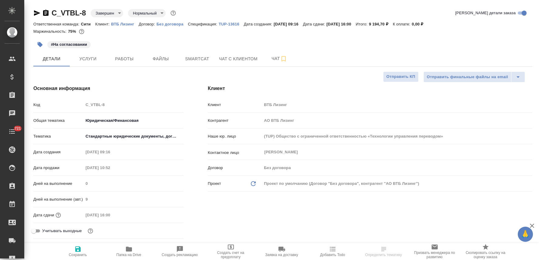
select select "RU"
type textarea "x"
type input "[PERSON_NAME]"
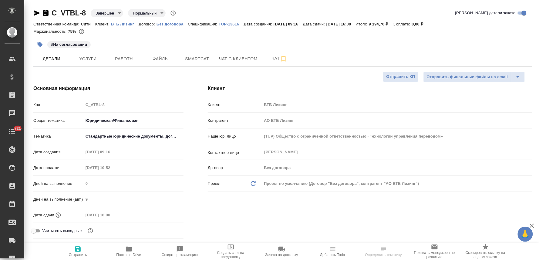
type input "[PERSON_NAME]"
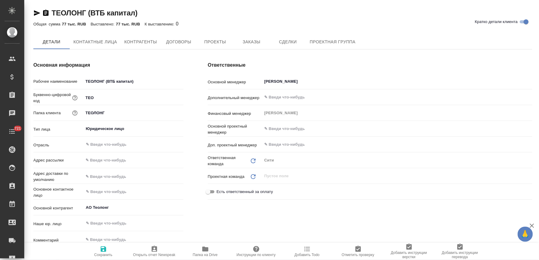
type textarea "x"
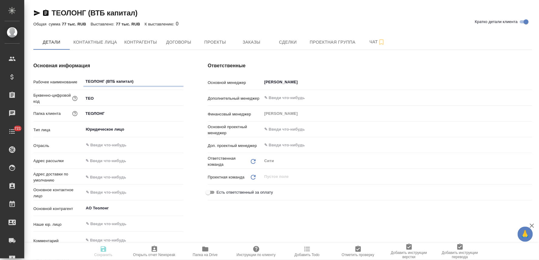
type textarea "x"
click at [250, 43] on span "Заказы" at bounding box center [251, 42] width 29 height 8
type textarea "x"
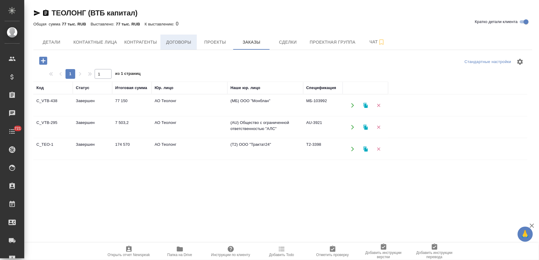
click at [178, 38] on span "Договоры" at bounding box center [178, 42] width 29 height 8
